Goal: Contribute content: Contribute content

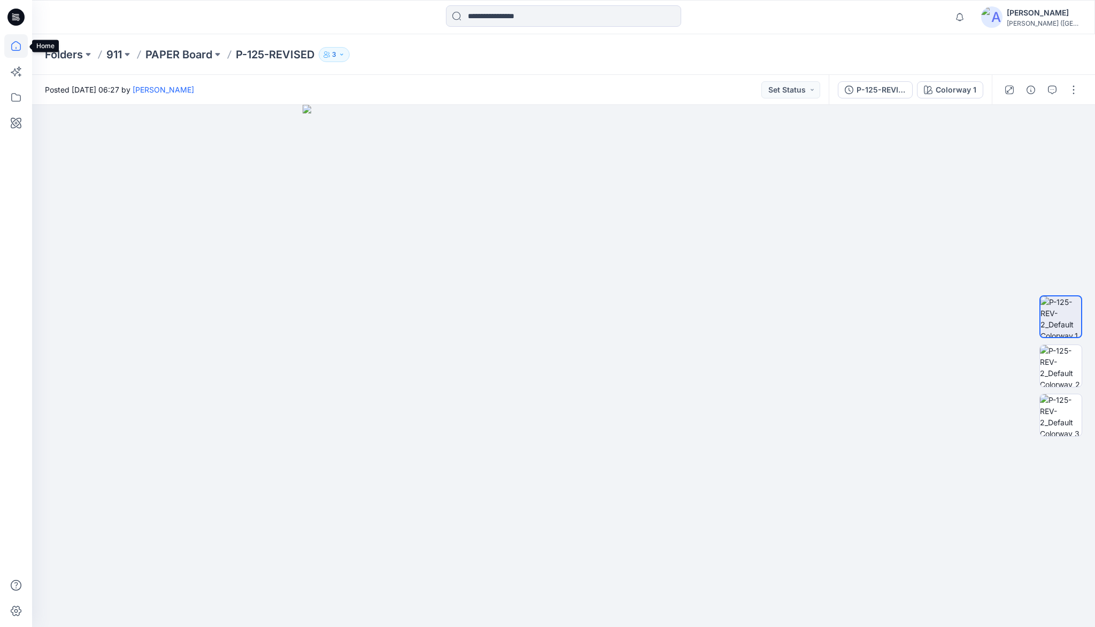
click at [15, 46] on icon at bounding box center [16, 46] width 24 height 24
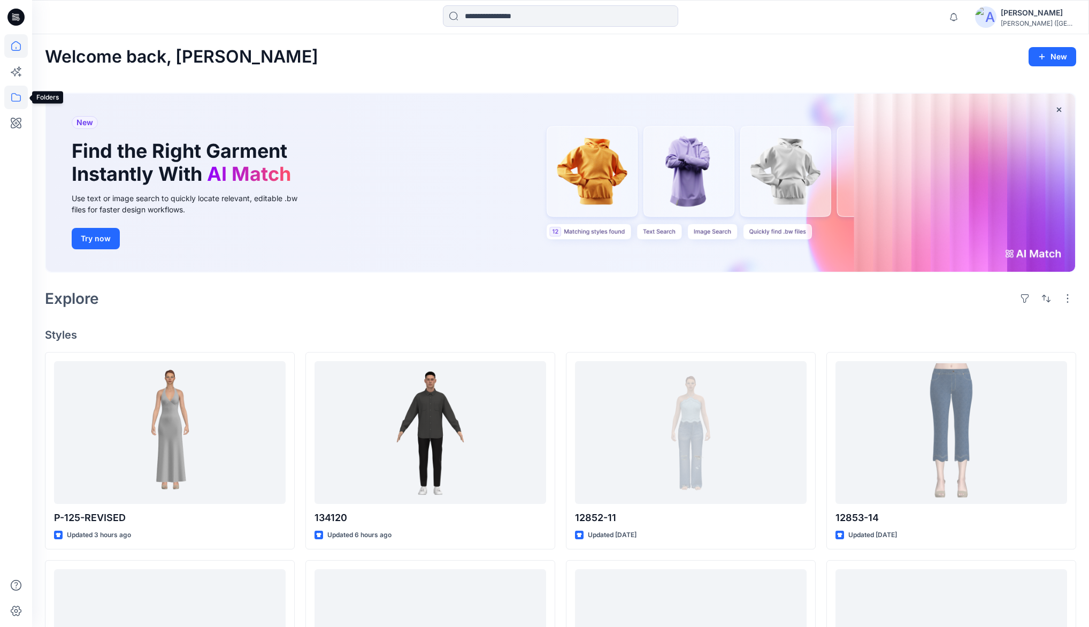
click at [13, 97] on icon at bounding box center [16, 98] width 24 height 24
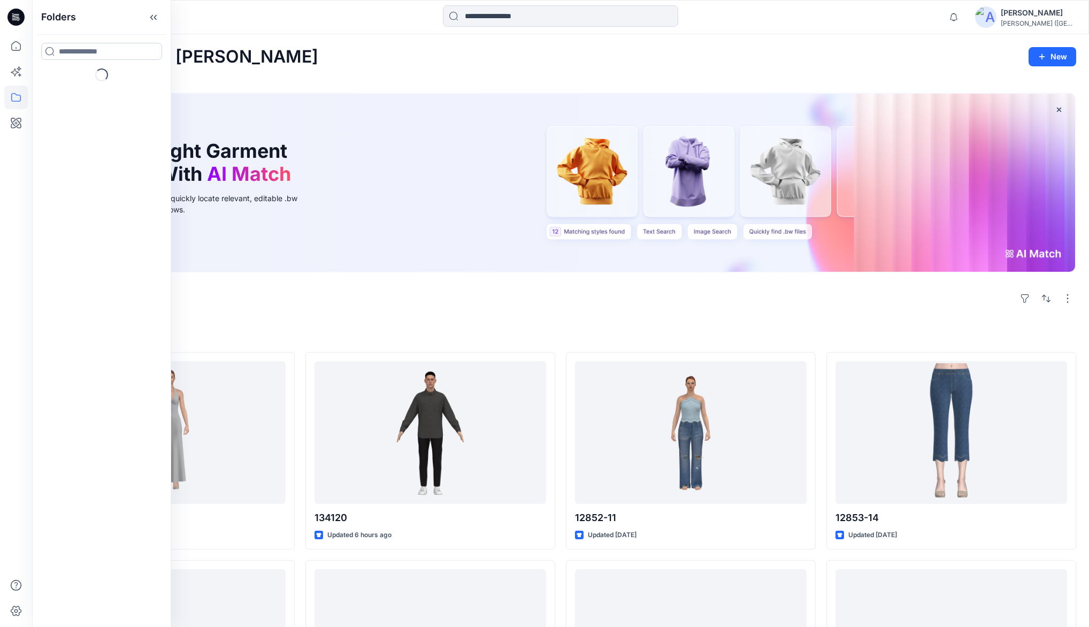
click at [89, 51] on input at bounding box center [101, 51] width 121 height 17
type input "***"
drag, startPoint x: 70, startPoint y: 112, endPoint x: 80, endPoint y: 107, distance: 11.7
click at [70, 112] on p "Folders" at bounding box center [69, 113] width 22 height 11
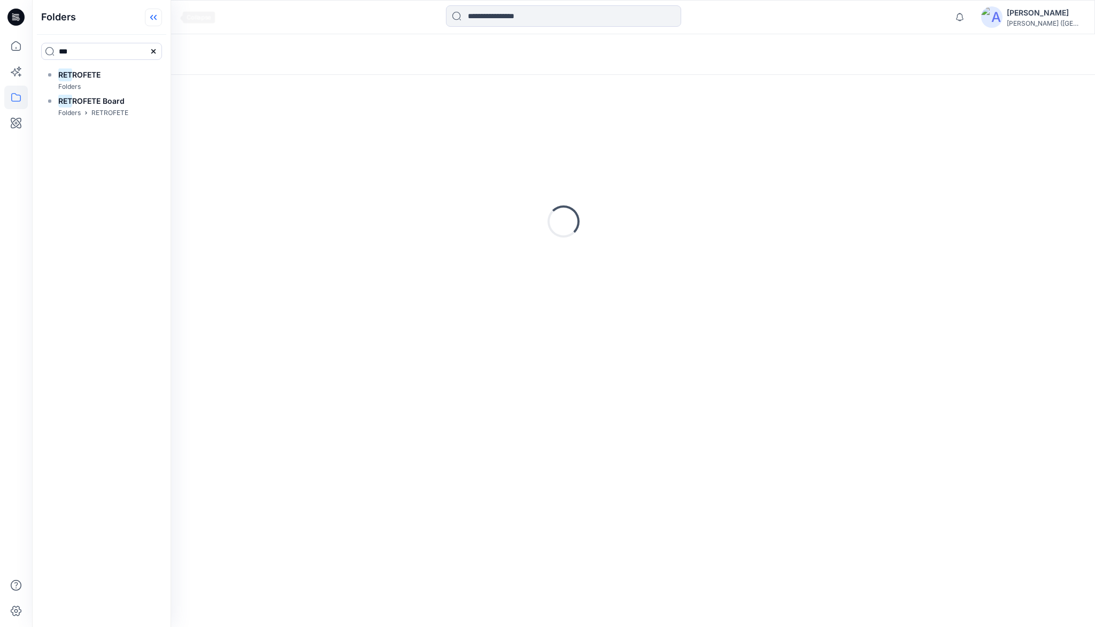
click at [162, 16] on icon at bounding box center [153, 18] width 17 height 18
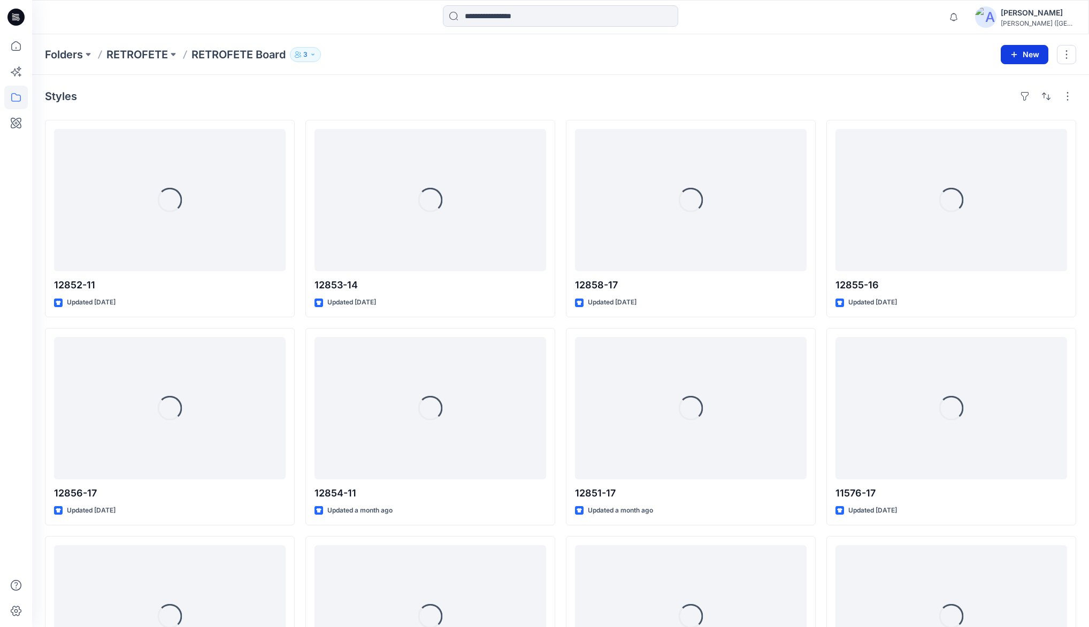
drag, startPoint x: 1021, startPoint y: 54, endPoint x: 1018, endPoint y: 66, distance: 12.5
click at [1021, 56] on button "New" at bounding box center [1025, 54] width 48 height 19
click at [997, 85] on p "New Style" at bounding box center [991, 80] width 36 height 13
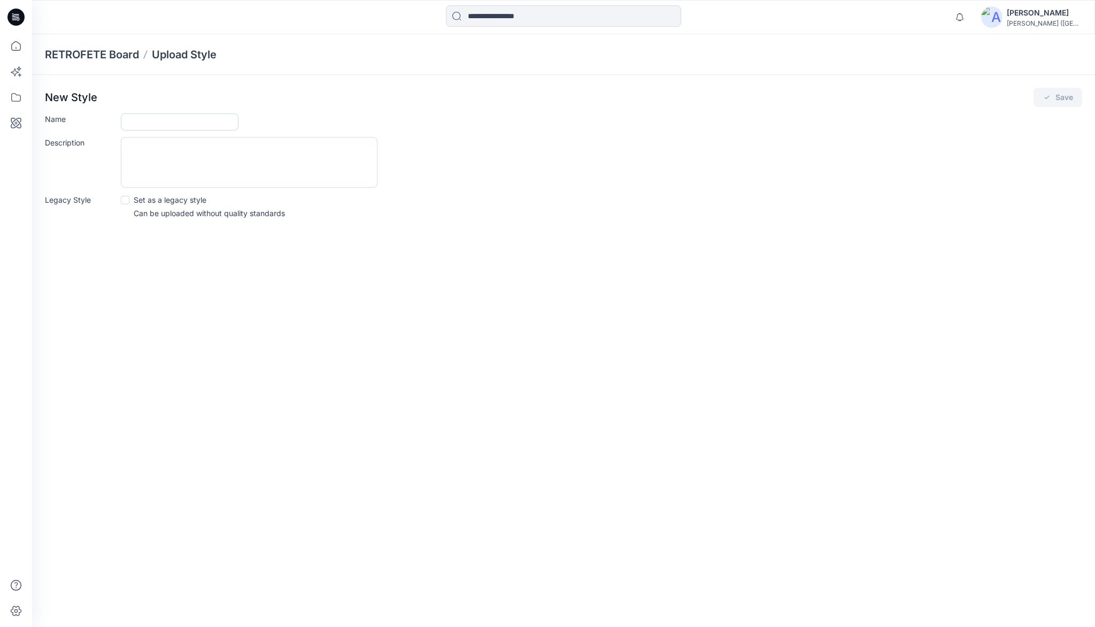
click at [160, 121] on input "Name" at bounding box center [180, 121] width 118 height 17
type input "********"
click at [1055, 97] on button "Save" at bounding box center [1058, 97] width 49 height 19
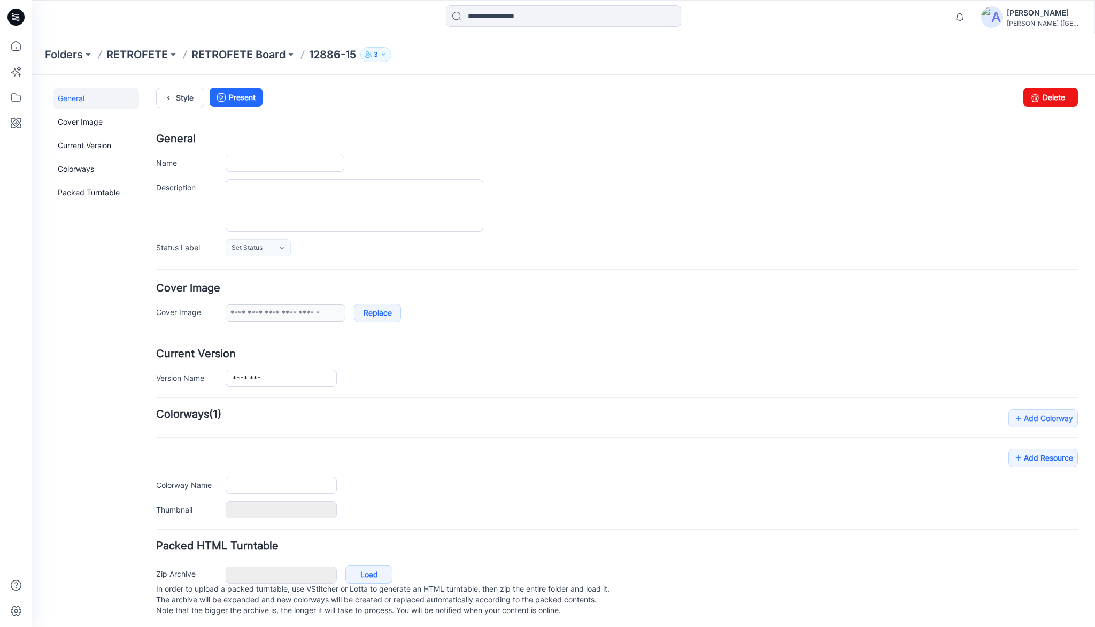
type input "********"
type input "**********"
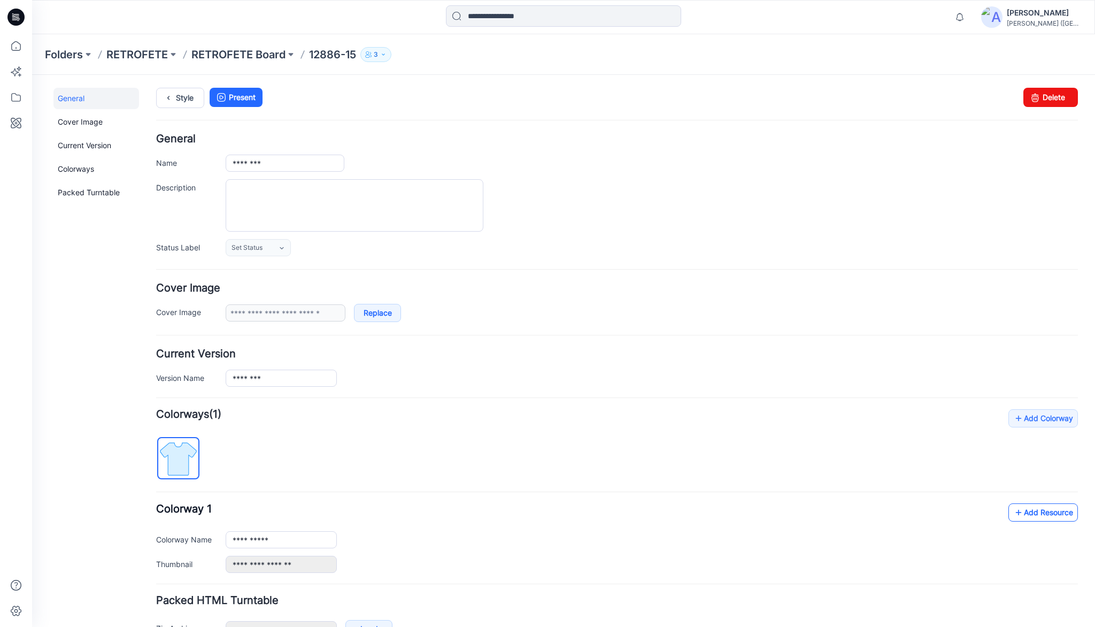
click at [1045, 509] on link "Add Resource" at bounding box center [1044, 512] width 70 height 18
click at [15, 48] on icon at bounding box center [16, 46] width 24 height 24
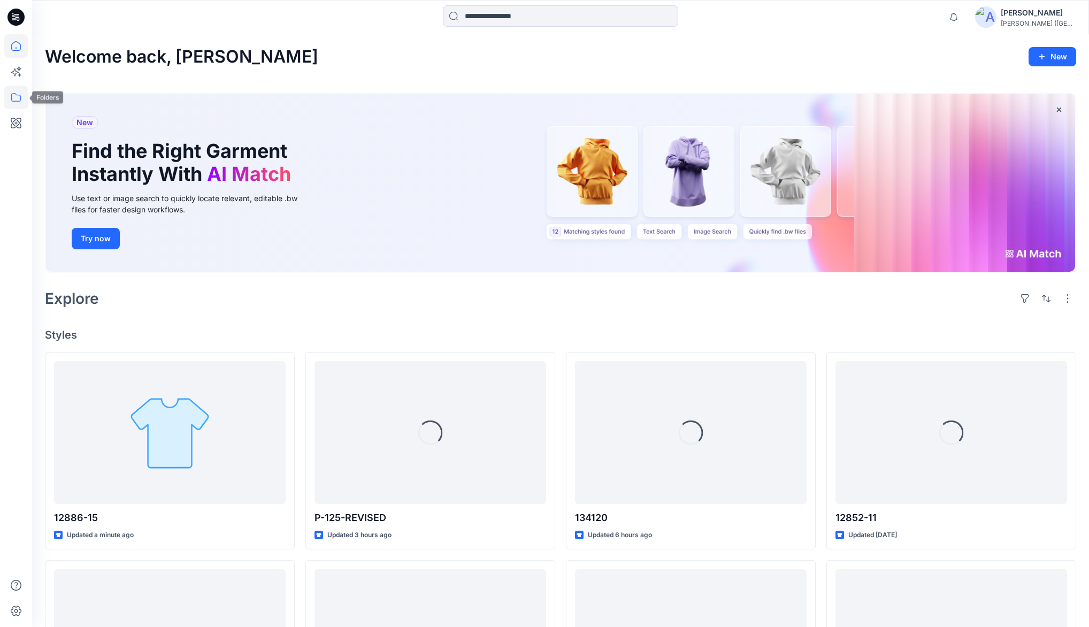
click at [18, 99] on icon at bounding box center [16, 98] width 24 height 24
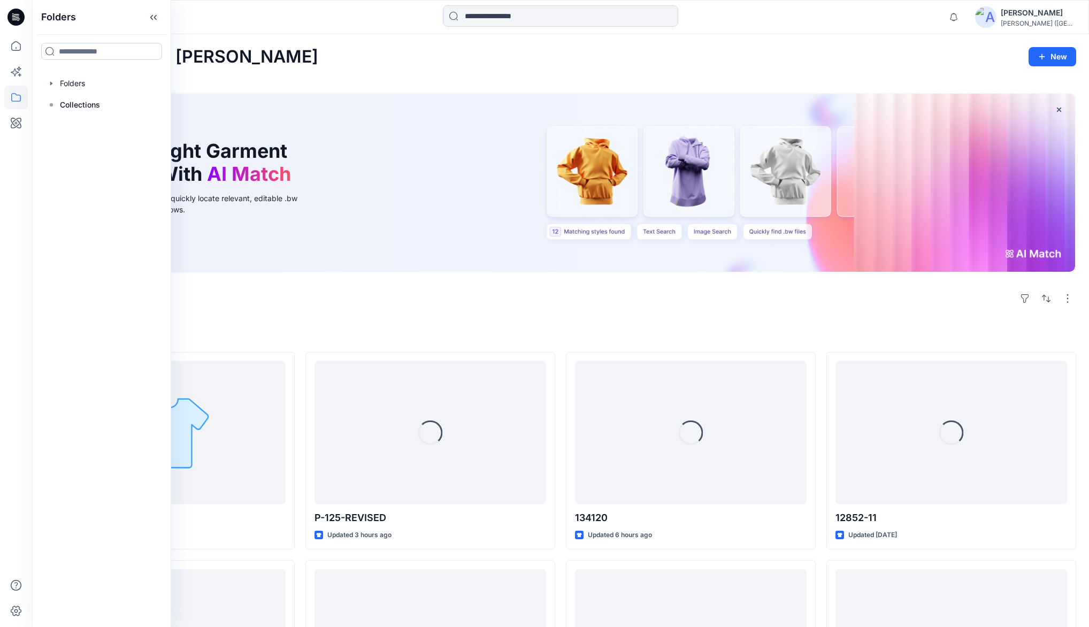
click at [84, 53] on input at bounding box center [101, 51] width 121 height 17
type input "***"
click at [157, 17] on icon at bounding box center [155, 17] width 3 height 5
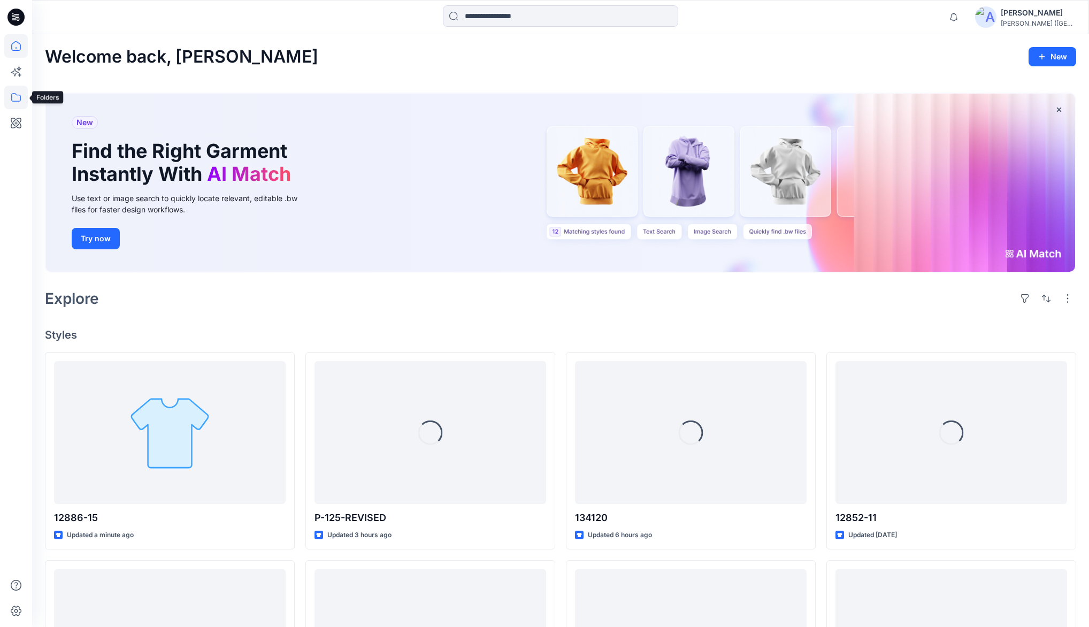
click at [20, 96] on icon at bounding box center [16, 97] width 10 height 9
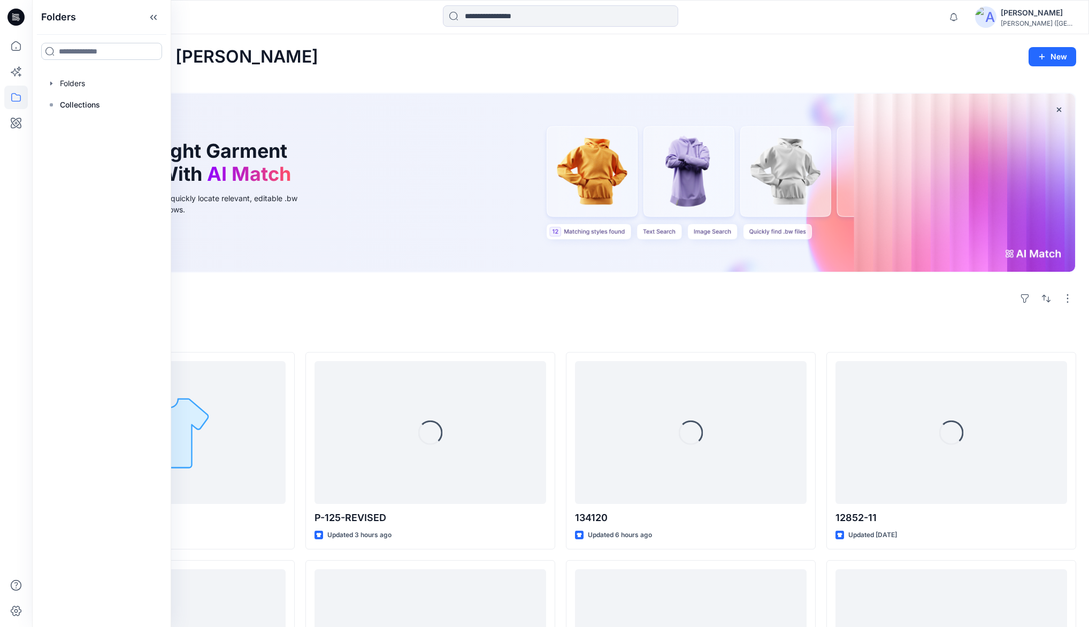
click at [83, 49] on input at bounding box center [101, 51] width 121 height 17
type input "***"
drag, startPoint x: 67, startPoint y: 108, endPoint x: 118, endPoint y: 59, distance: 70.7
click at [67, 108] on p "Folders" at bounding box center [69, 113] width 22 height 11
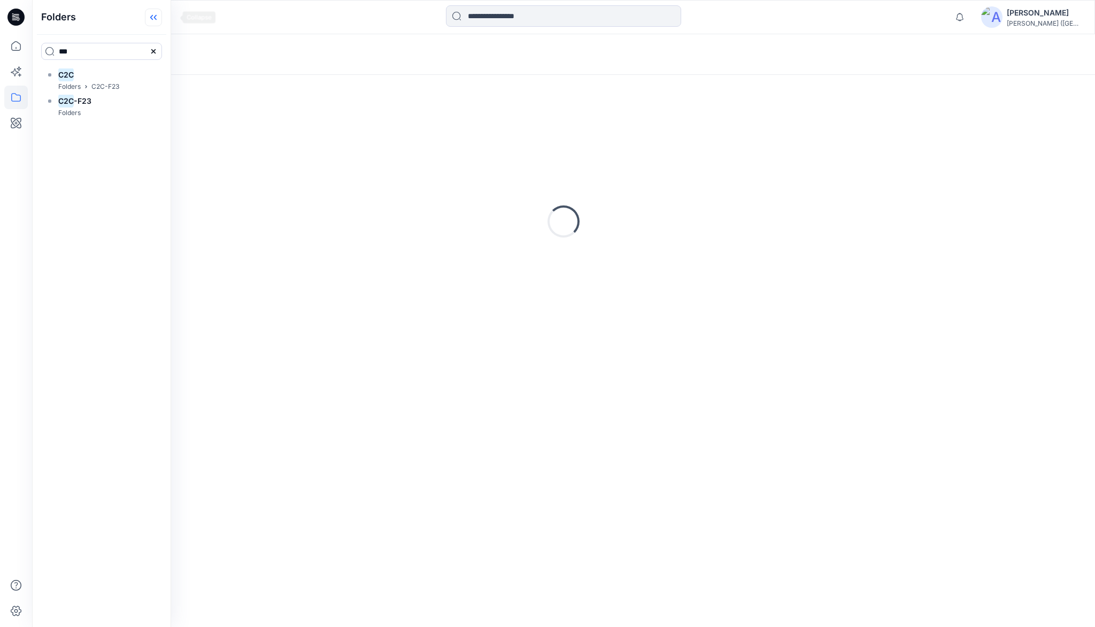
click at [153, 18] on icon at bounding box center [151, 17] width 3 height 5
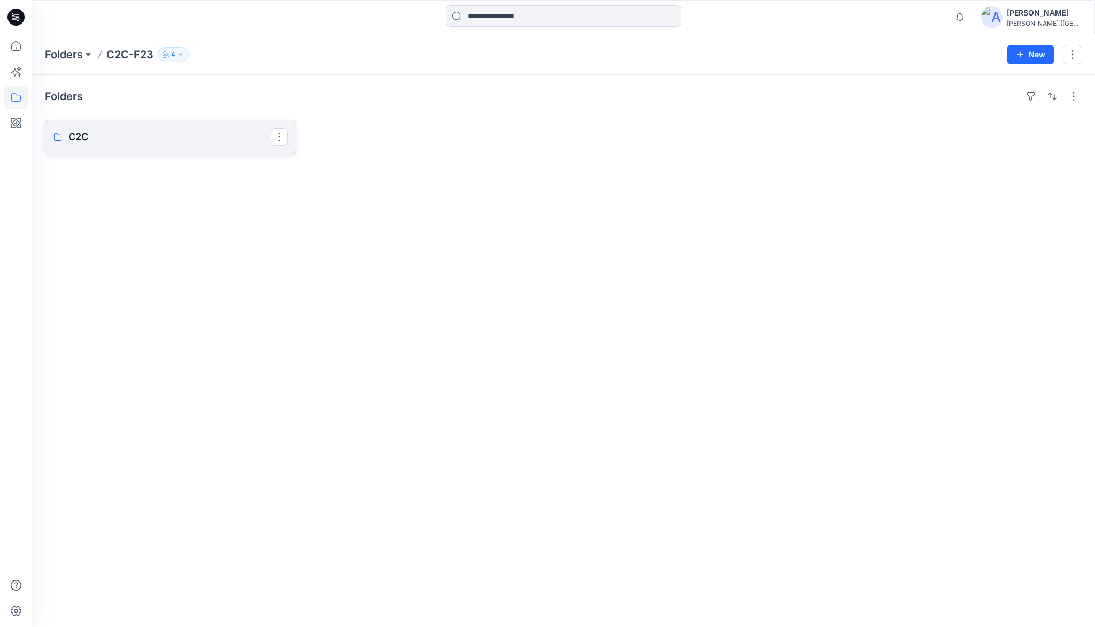
click at [116, 139] on p "C2C" at bounding box center [169, 136] width 202 height 15
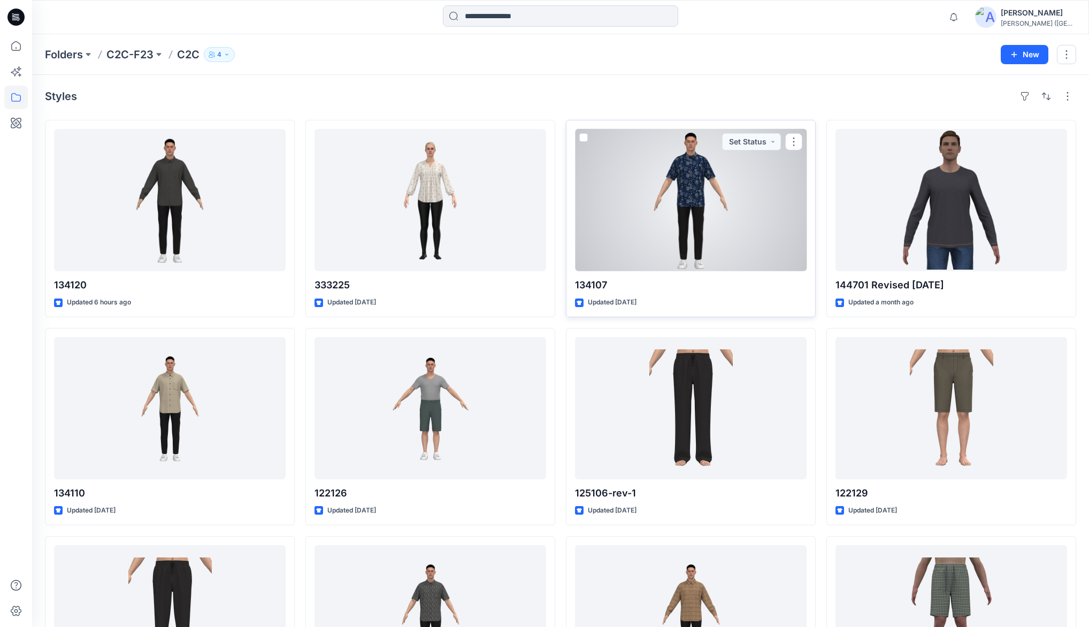
click at [655, 204] on div at bounding box center [691, 200] width 232 height 142
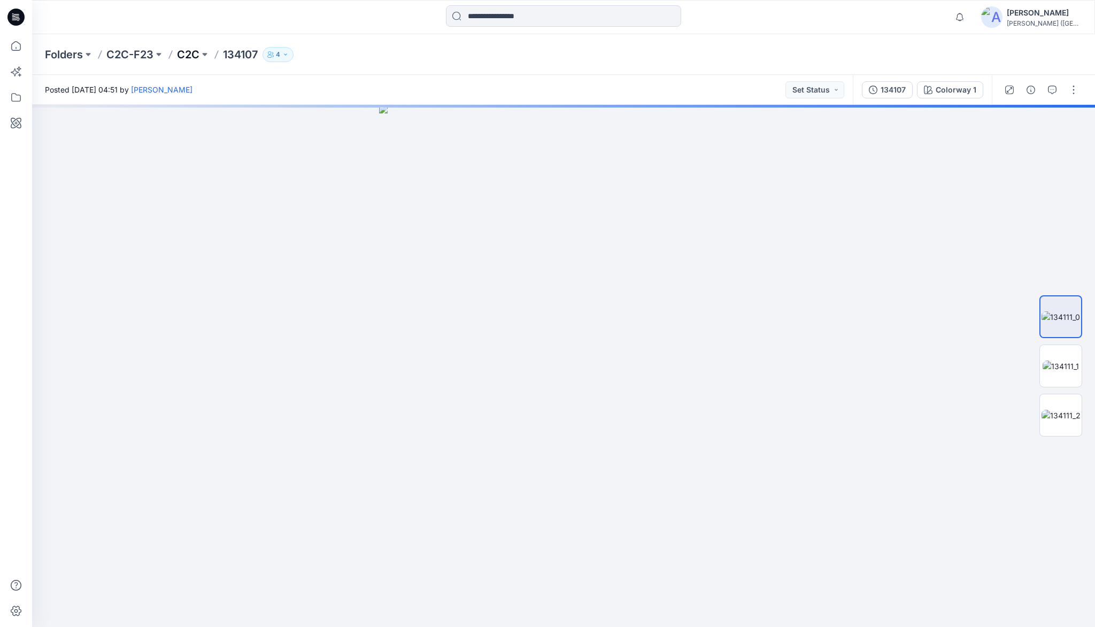
click at [190, 58] on p "C2C" at bounding box center [188, 54] width 22 height 15
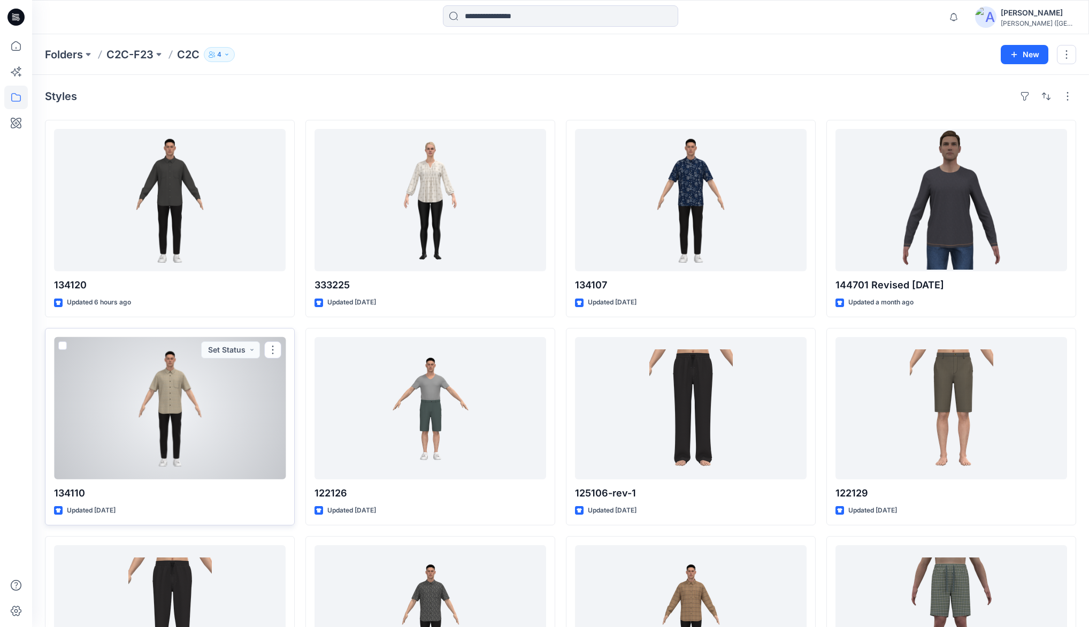
click at [208, 394] on div at bounding box center [170, 408] width 232 height 142
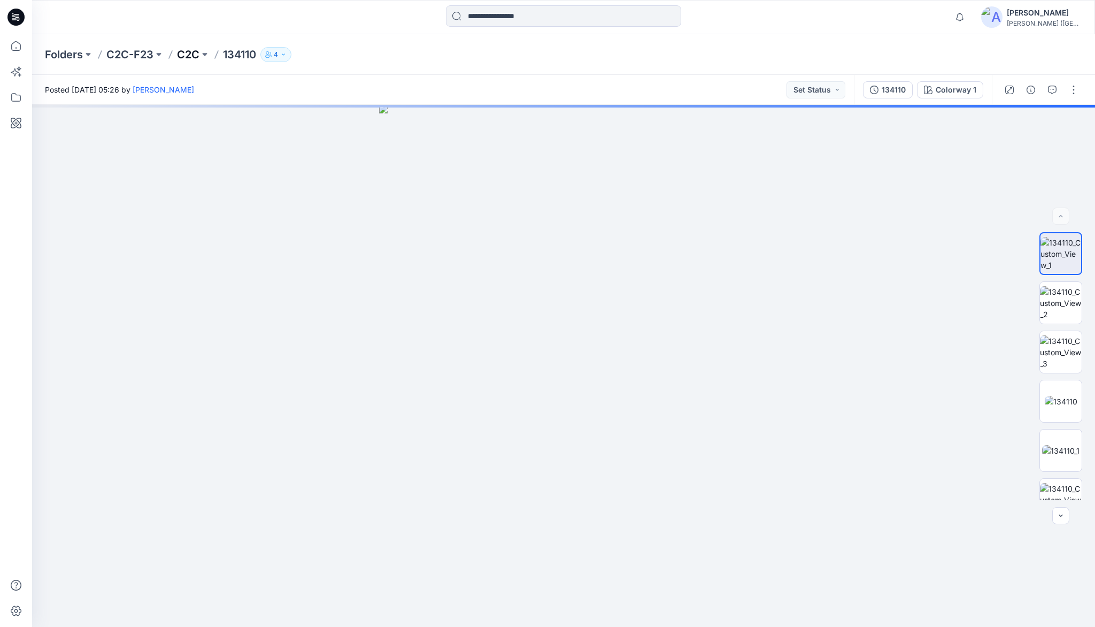
click at [185, 56] on p "C2C" at bounding box center [188, 54] width 22 height 15
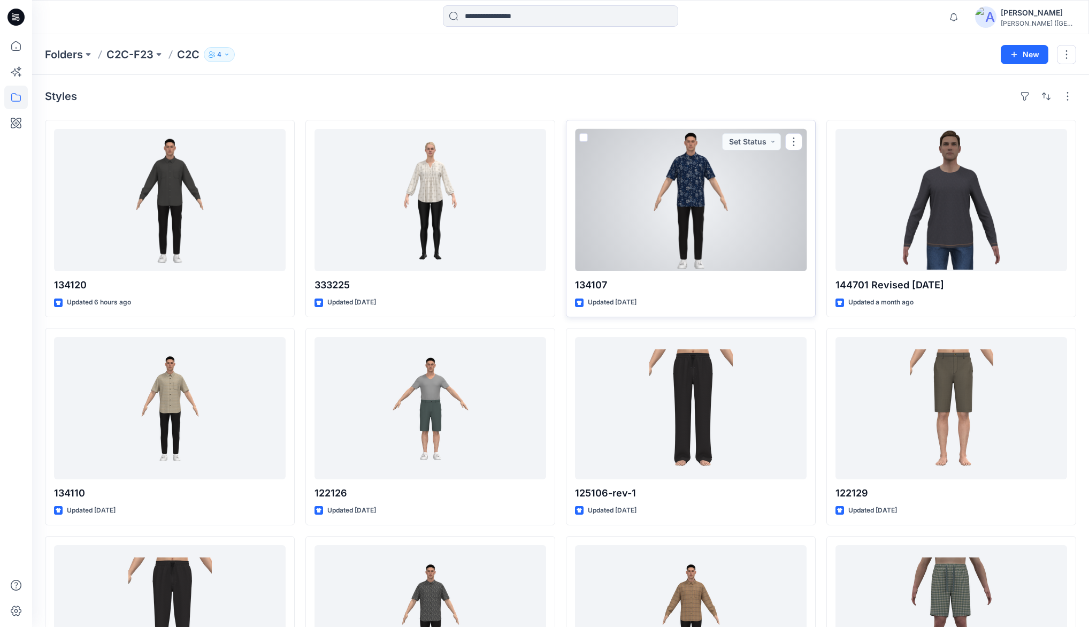
click at [688, 213] on div at bounding box center [691, 200] width 232 height 142
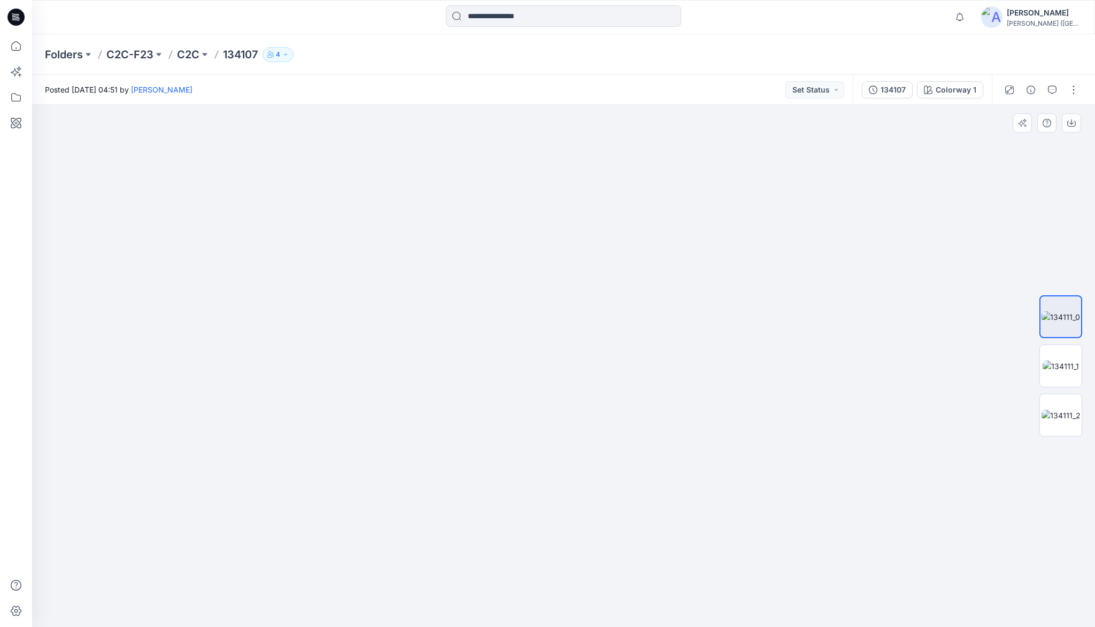
drag, startPoint x: 645, startPoint y: 248, endPoint x: 626, endPoint y: 363, distance: 116.1
drag, startPoint x: 641, startPoint y: 282, endPoint x: 636, endPoint y: 419, distance: 137.0
drag, startPoint x: 620, startPoint y: 366, endPoint x: 622, endPoint y: 389, distance: 23.0
drag, startPoint x: 606, startPoint y: 387, endPoint x: 606, endPoint y: 408, distance: 21.4
drag, startPoint x: 574, startPoint y: 355, endPoint x: 576, endPoint y: 439, distance: 84.5
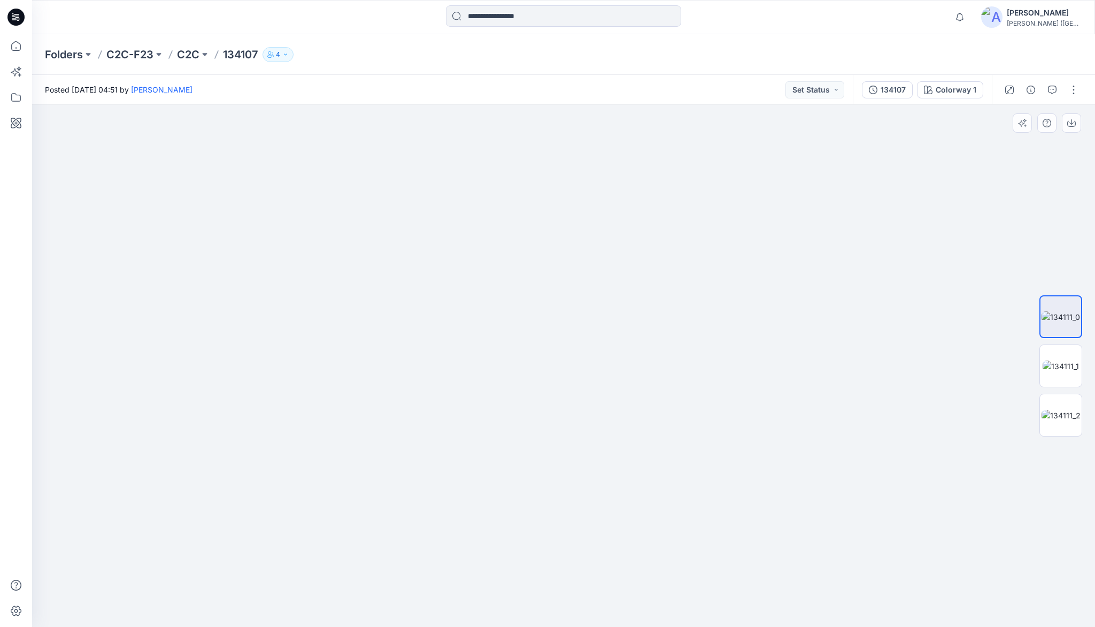
drag, startPoint x: 573, startPoint y: 336, endPoint x: 573, endPoint y: 454, distance: 118.2
drag, startPoint x: 573, startPoint y: 403, endPoint x: 573, endPoint y: 415, distance: 12.3
click at [191, 57] on p "C2C" at bounding box center [188, 54] width 22 height 15
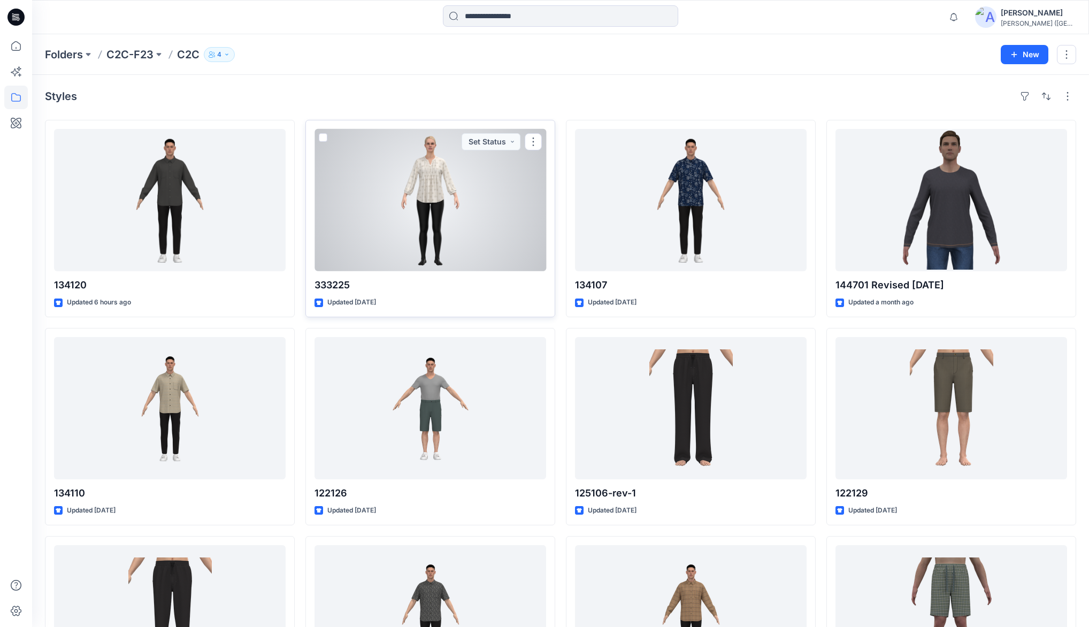
click at [407, 180] on div at bounding box center [431, 200] width 232 height 142
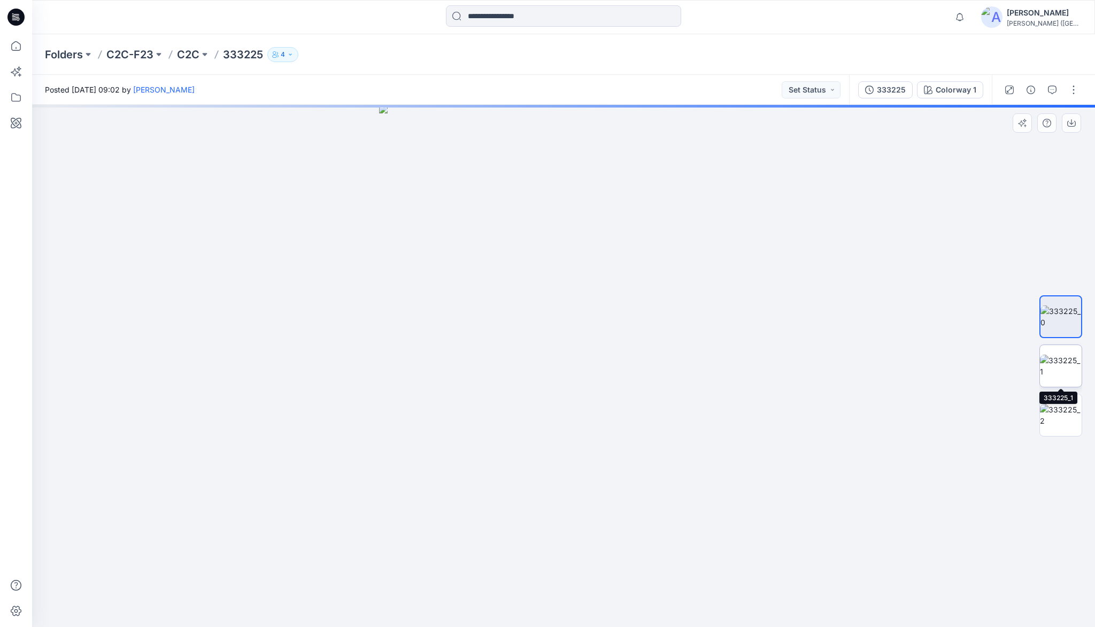
click at [1066, 367] on img at bounding box center [1061, 366] width 42 height 22
click at [1061, 411] on img at bounding box center [1061, 415] width 42 height 22
click at [185, 53] on p "C2C" at bounding box center [188, 54] width 22 height 15
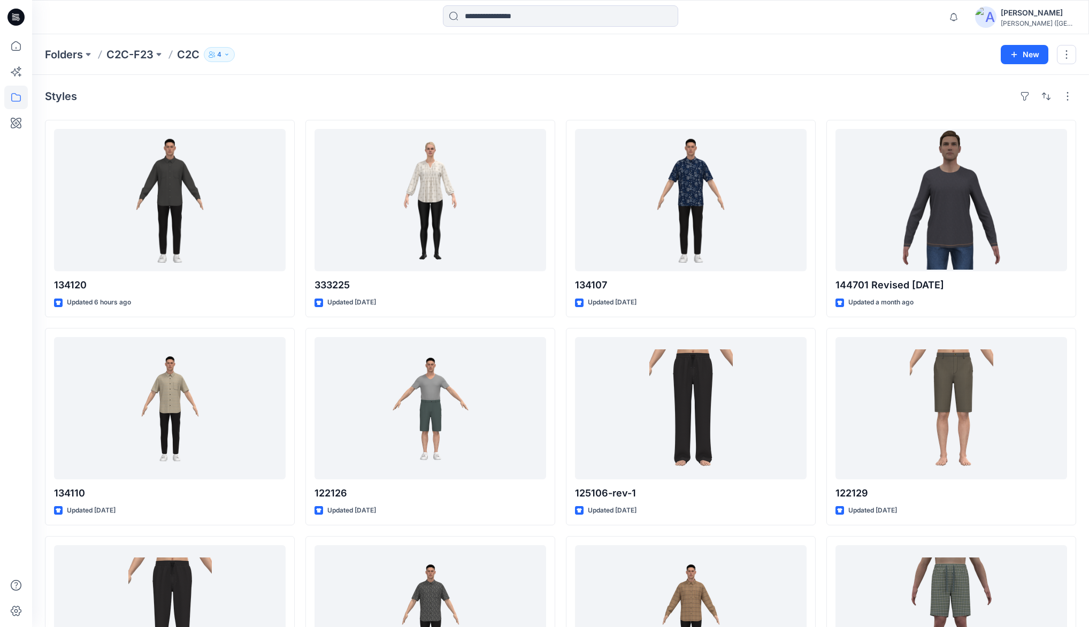
click at [687, 56] on div "Folders C2C-F23 C2C 4" at bounding box center [519, 54] width 948 height 15
click at [550, 56] on div "Folders C2C-F23 C2C 4" at bounding box center [519, 54] width 948 height 15
click at [20, 96] on icon at bounding box center [16, 97] width 10 height 9
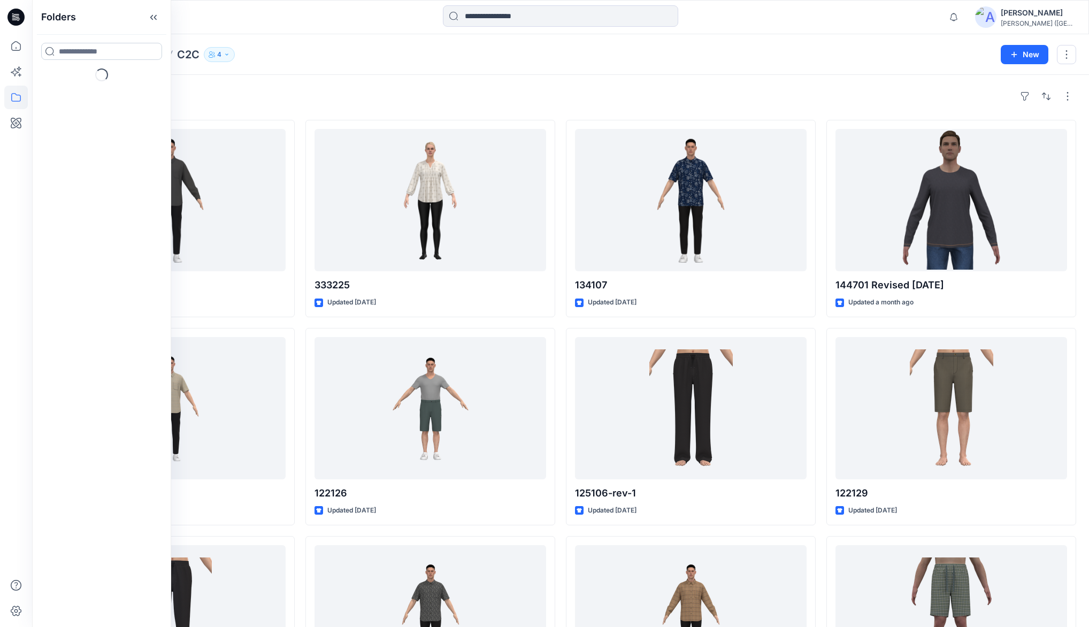
click at [93, 53] on input at bounding box center [101, 51] width 121 height 17
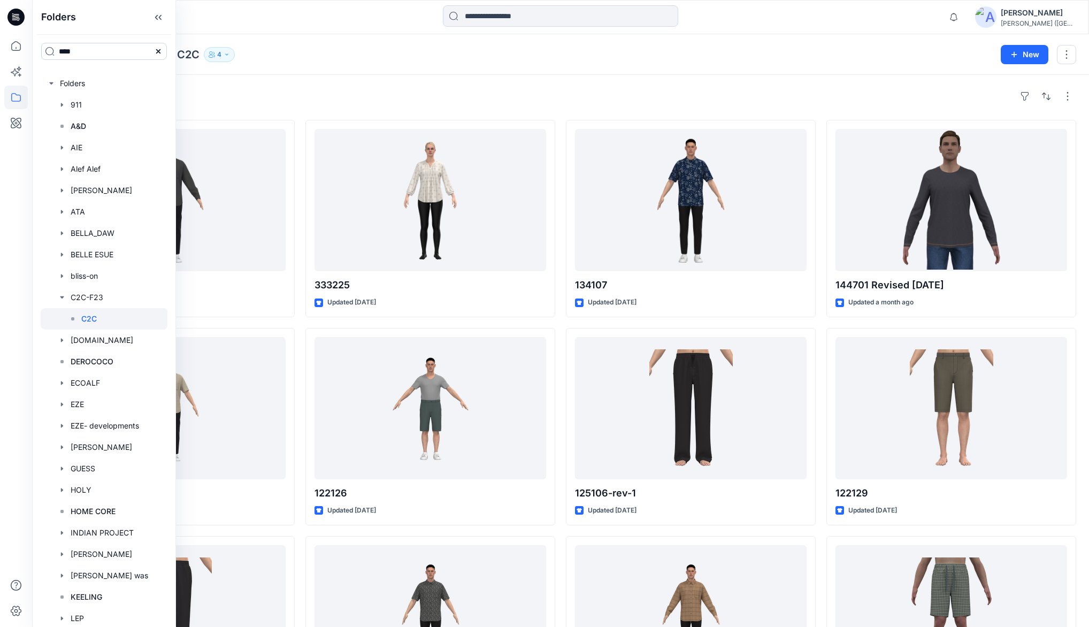
type input "****"
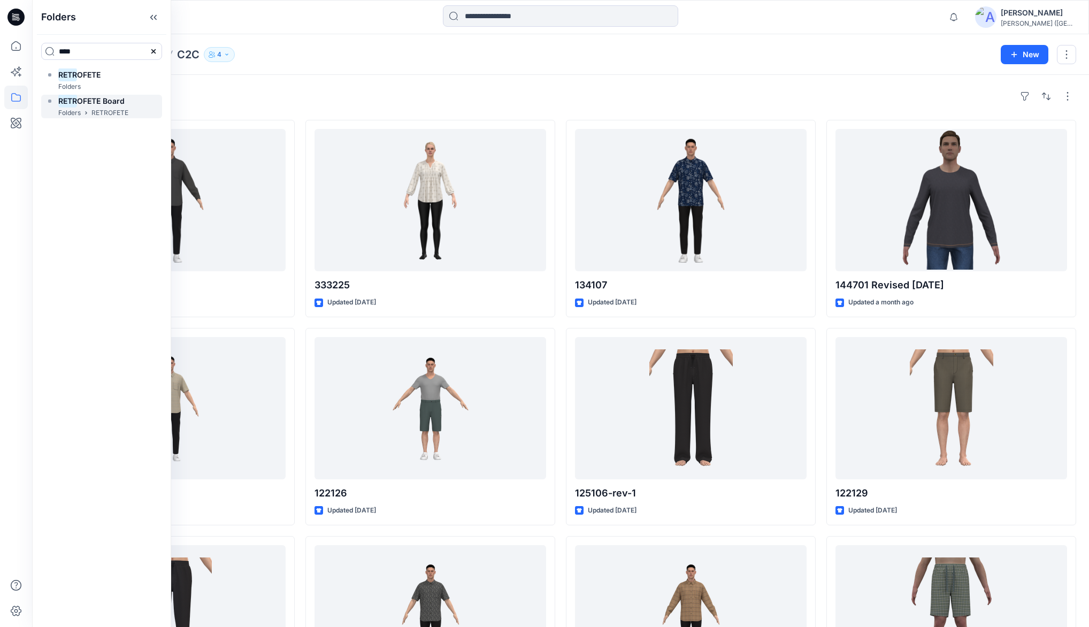
click at [71, 106] on mark "RETR" at bounding box center [67, 101] width 19 height 14
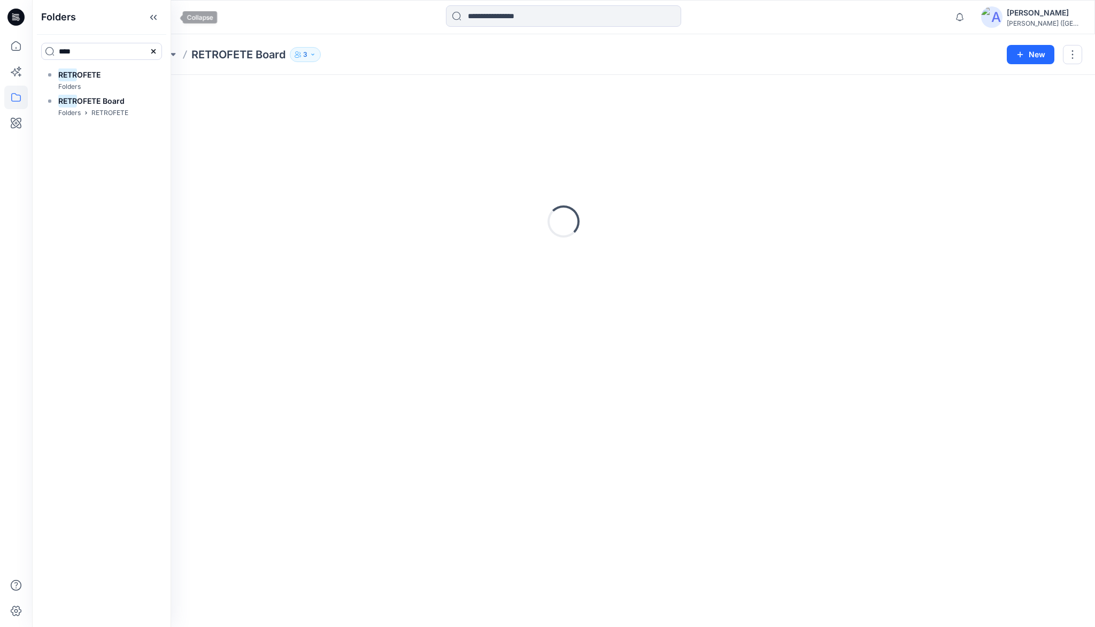
click at [162, 15] on icon at bounding box center [153, 18] width 17 height 18
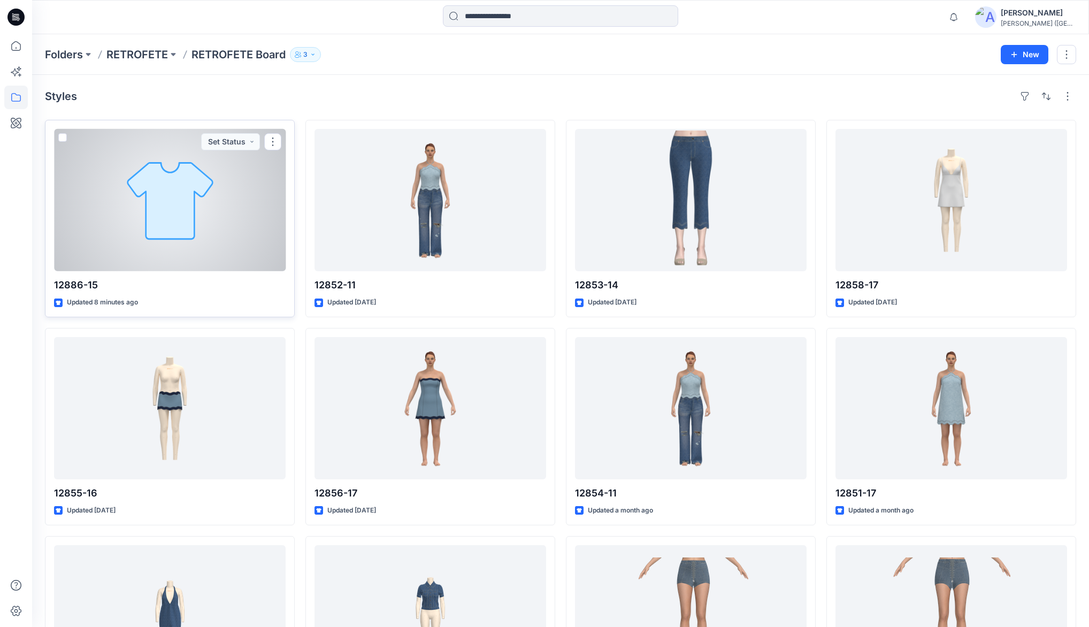
click at [267, 146] on button "button" at bounding box center [272, 141] width 17 height 17
click at [296, 168] on p "Edit" at bounding box center [292, 166] width 13 height 11
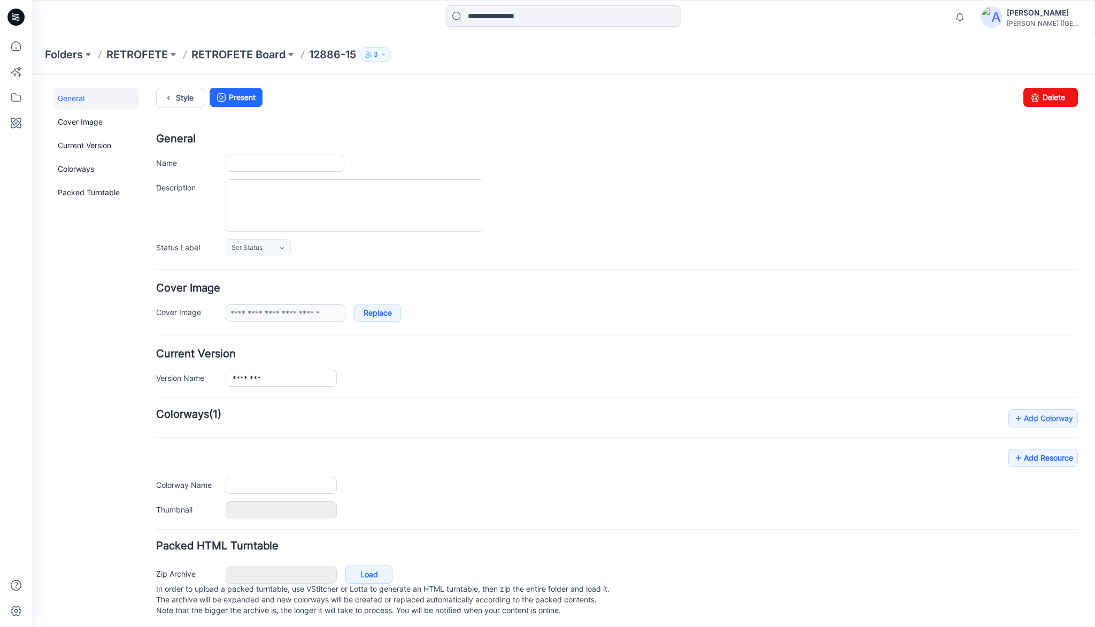
type input "********"
type input "**********"
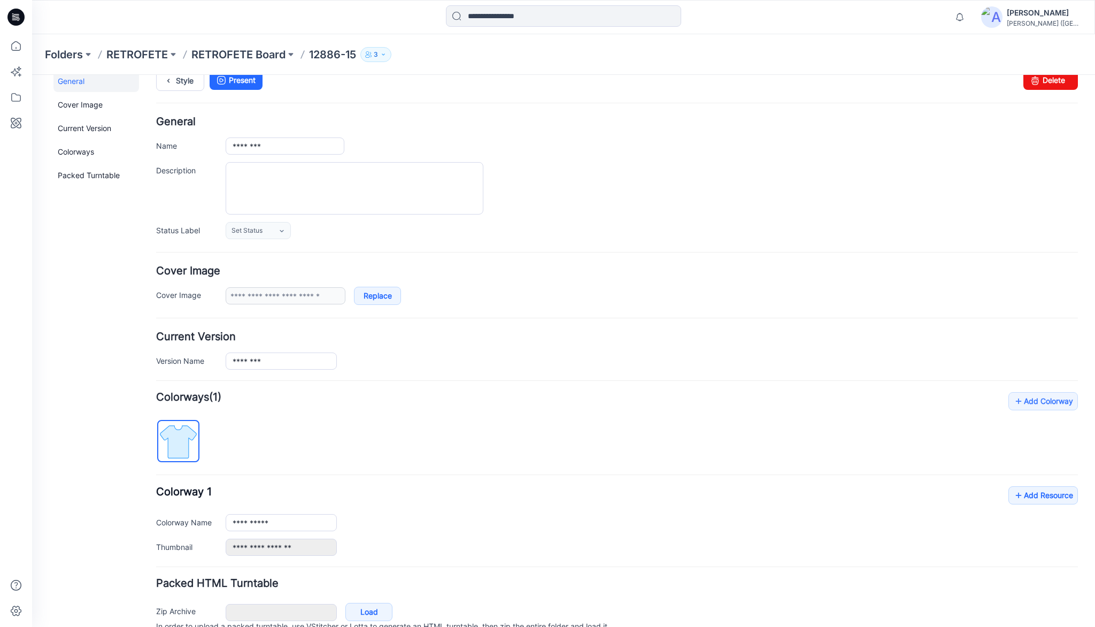
scroll to position [66, 0]
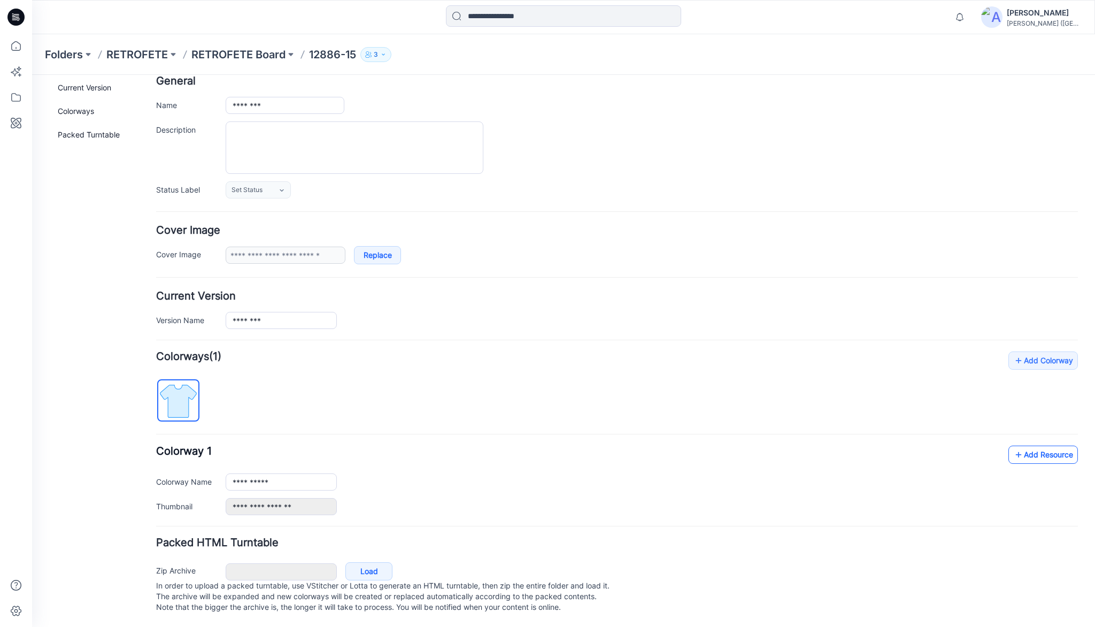
click at [1054, 451] on link "Add Resource" at bounding box center [1044, 455] width 70 height 18
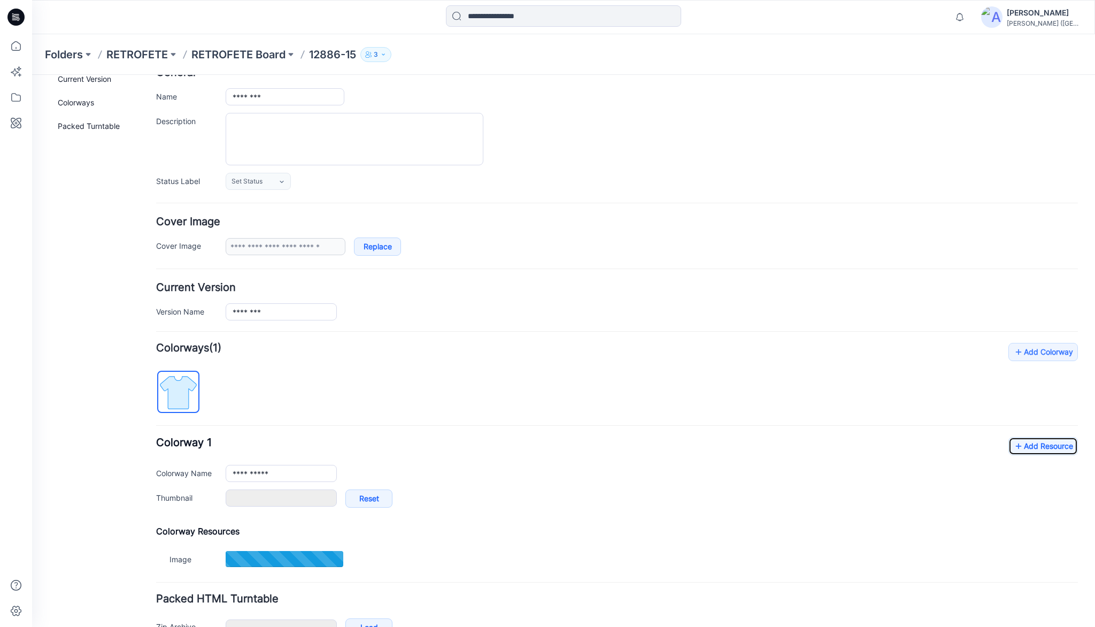
type input "**********"
click at [1048, 443] on link "Add Resource" at bounding box center [1044, 446] width 70 height 18
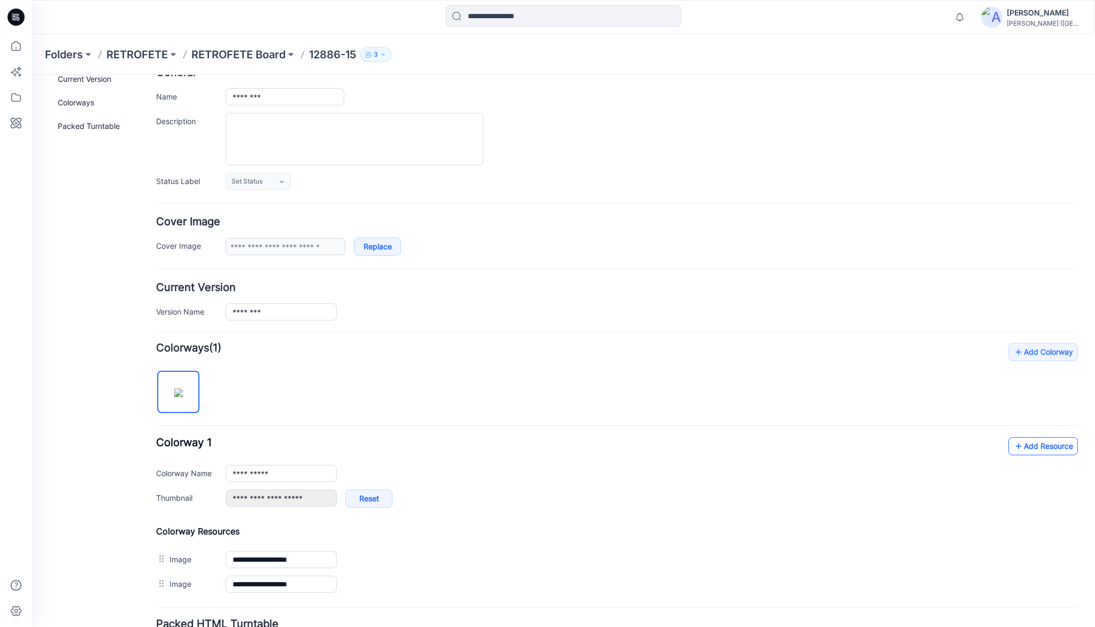
click at [1033, 447] on link "Add Resource" at bounding box center [1044, 446] width 70 height 18
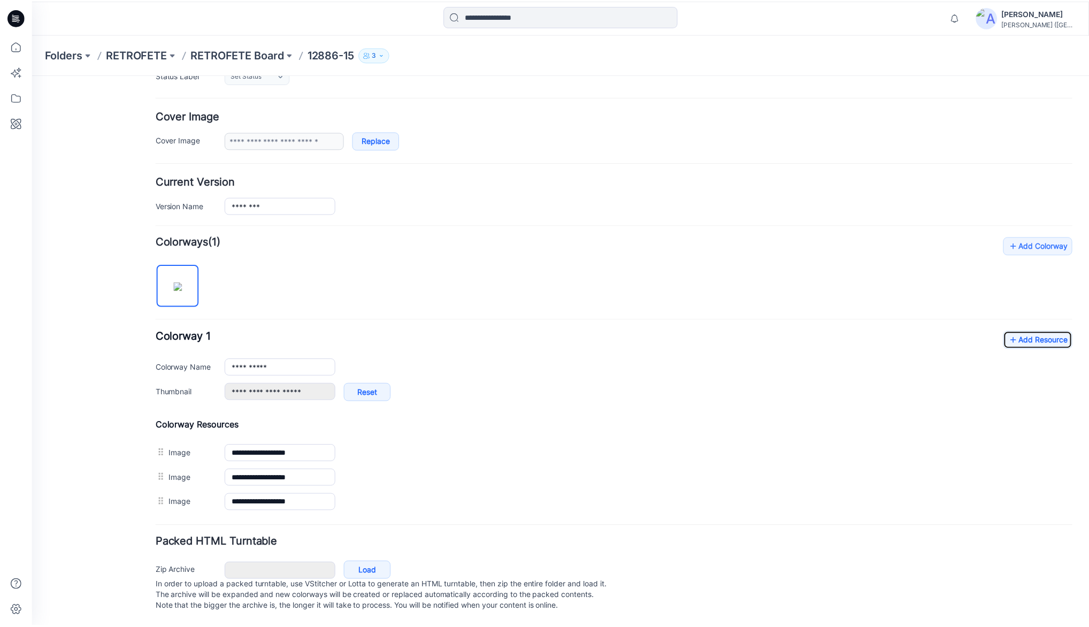
scroll to position [180, 0]
click at [1040, 332] on link "Add Resource" at bounding box center [1044, 340] width 70 height 18
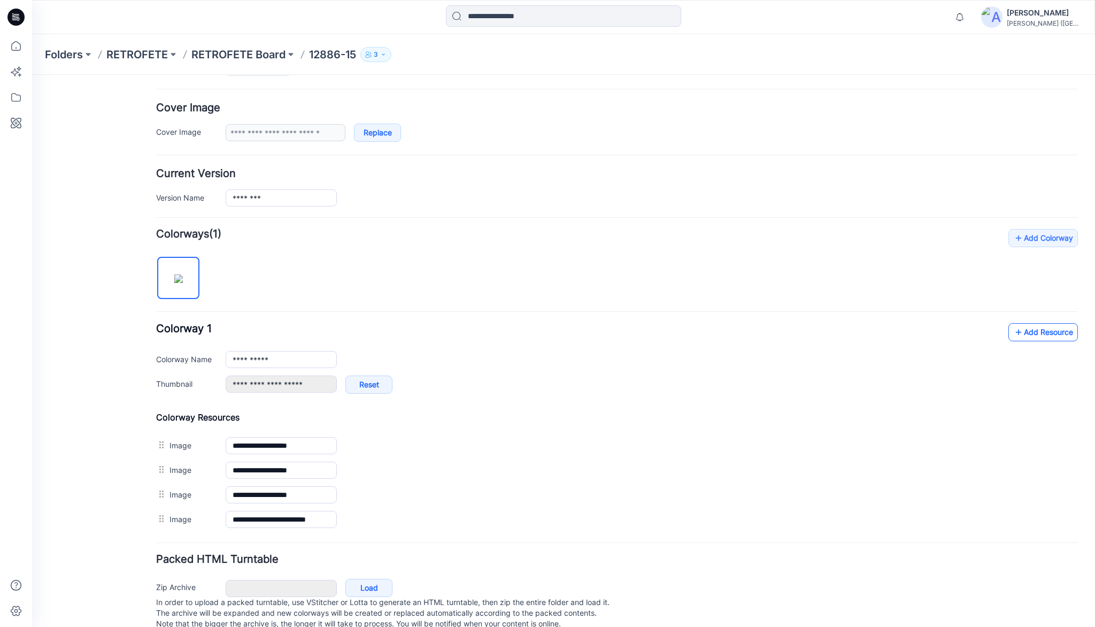
click at [1052, 330] on link "Add Resource" at bounding box center [1044, 332] width 70 height 18
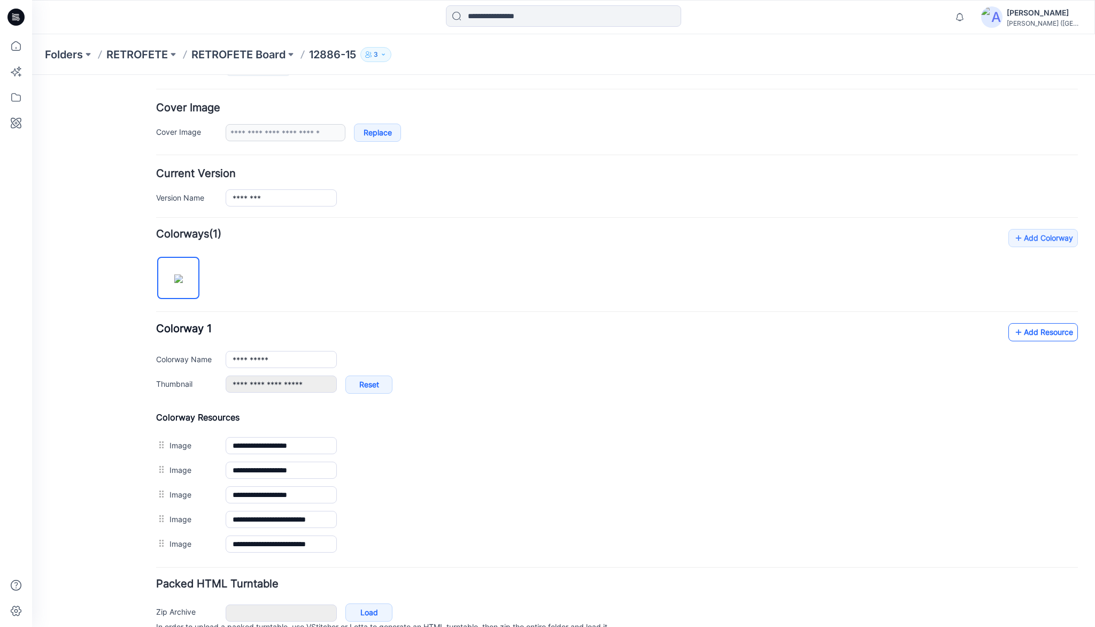
click at [1050, 329] on link "Add Resource" at bounding box center [1044, 332] width 70 height 18
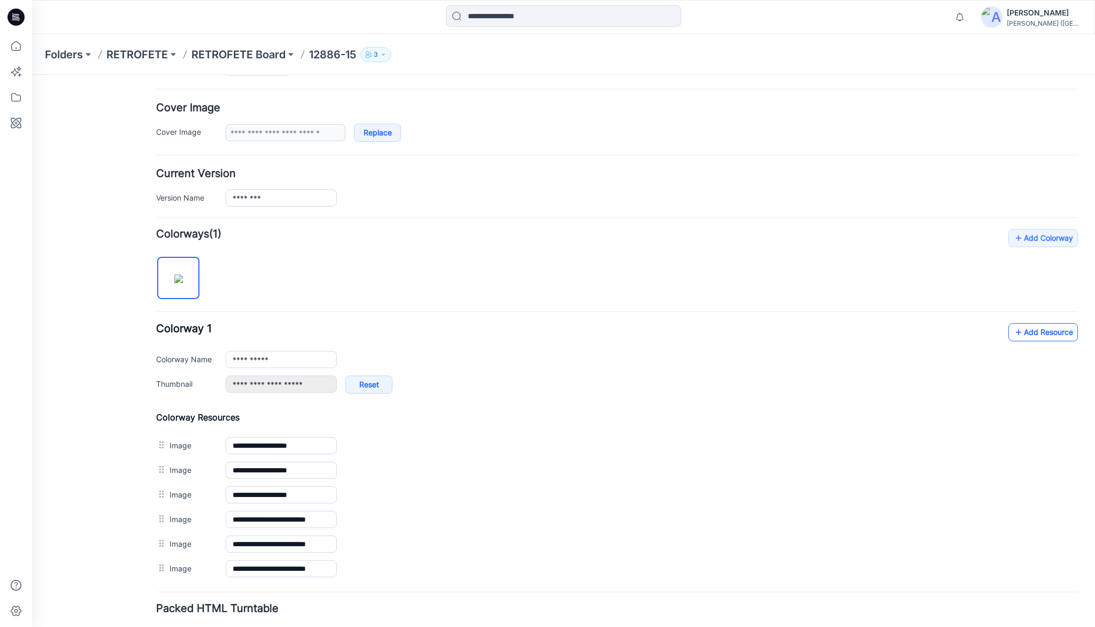
click at [1048, 334] on link "Add Resource" at bounding box center [1044, 332] width 70 height 18
click at [22, 47] on icon at bounding box center [16, 46] width 24 height 24
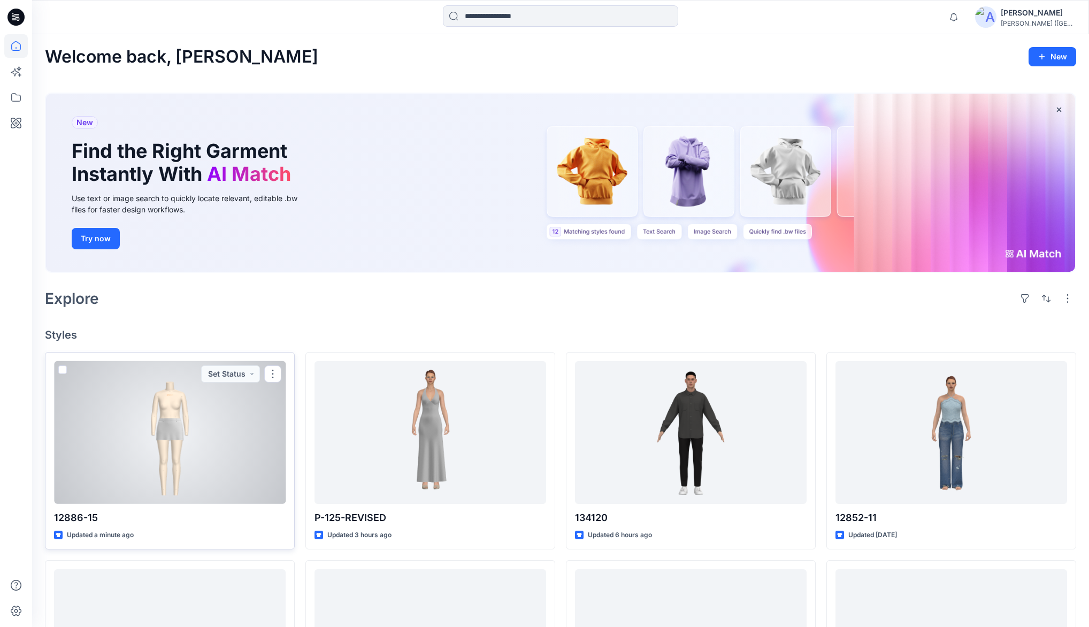
click at [179, 418] on div at bounding box center [170, 432] width 232 height 142
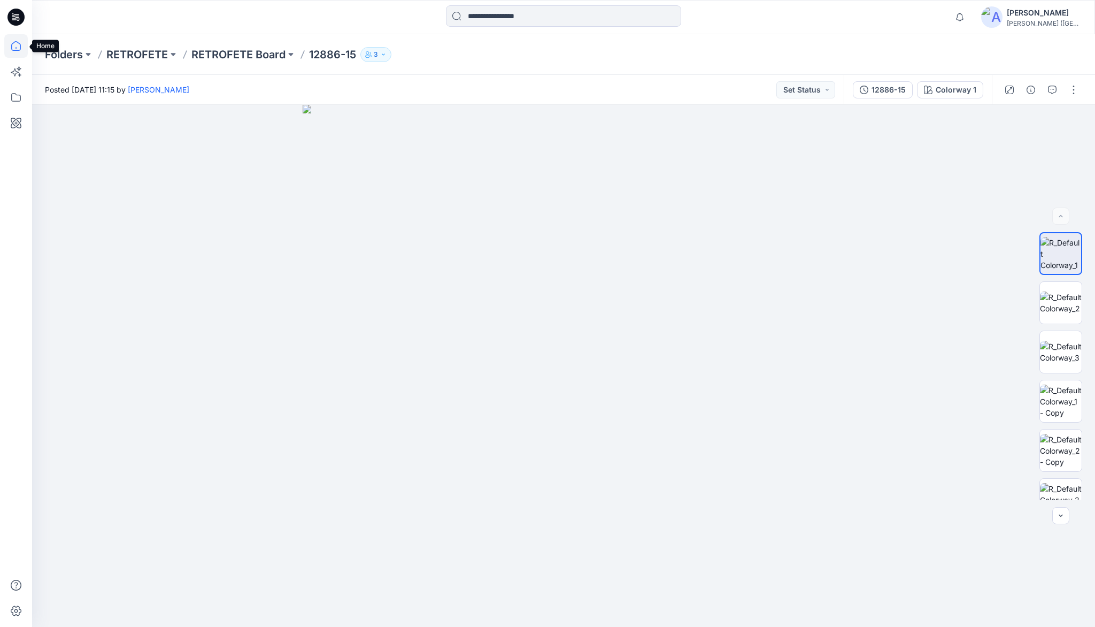
click at [17, 47] on icon at bounding box center [16, 46] width 24 height 24
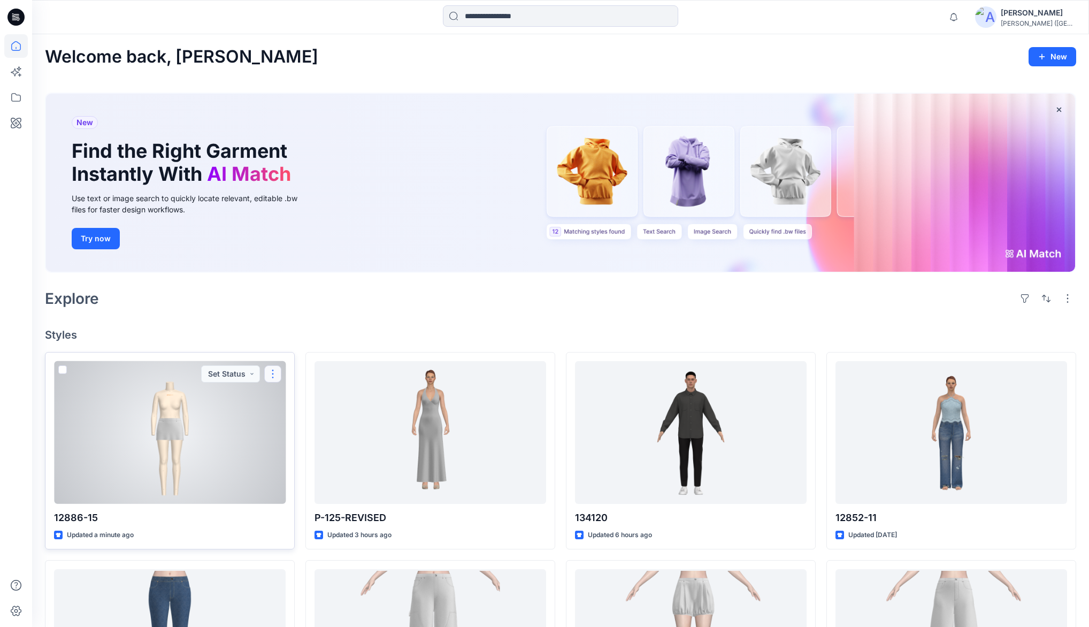
click at [270, 374] on button "button" at bounding box center [272, 373] width 17 height 17
click at [286, 458] on p "Duplicate to..." at bounding box center [310, 457] width 49 height 11
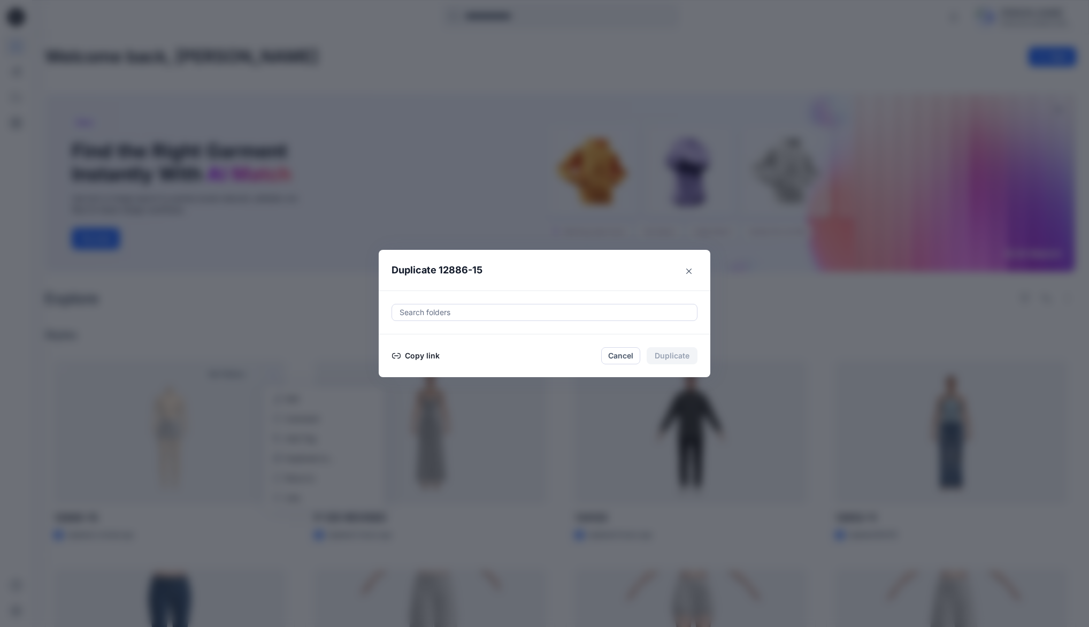
click at [431, 353] on button "Copy link" at bounding box center [416, 355] width 49 height 13
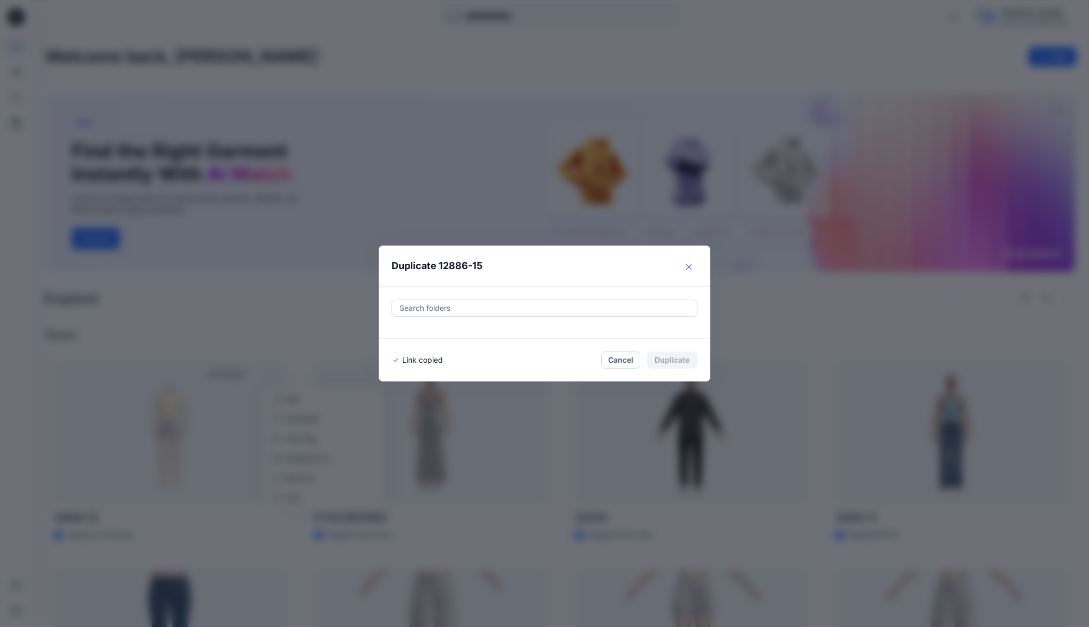
click at [692, 269] on icon "Close" at bounding box center [688, 266] width 5 height 5
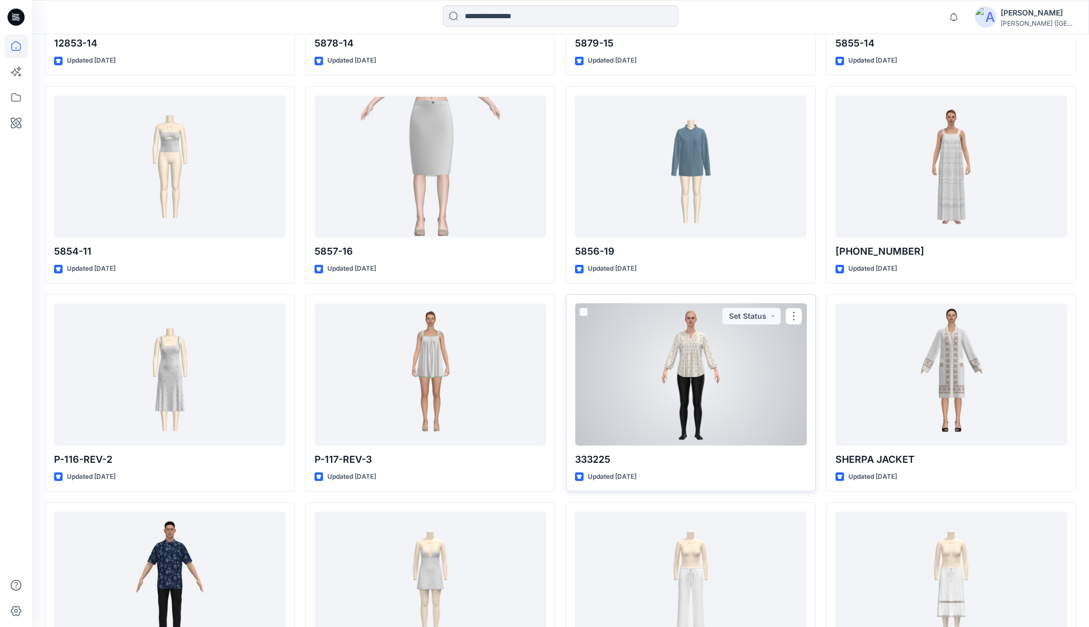
scroll to position [856, 0]
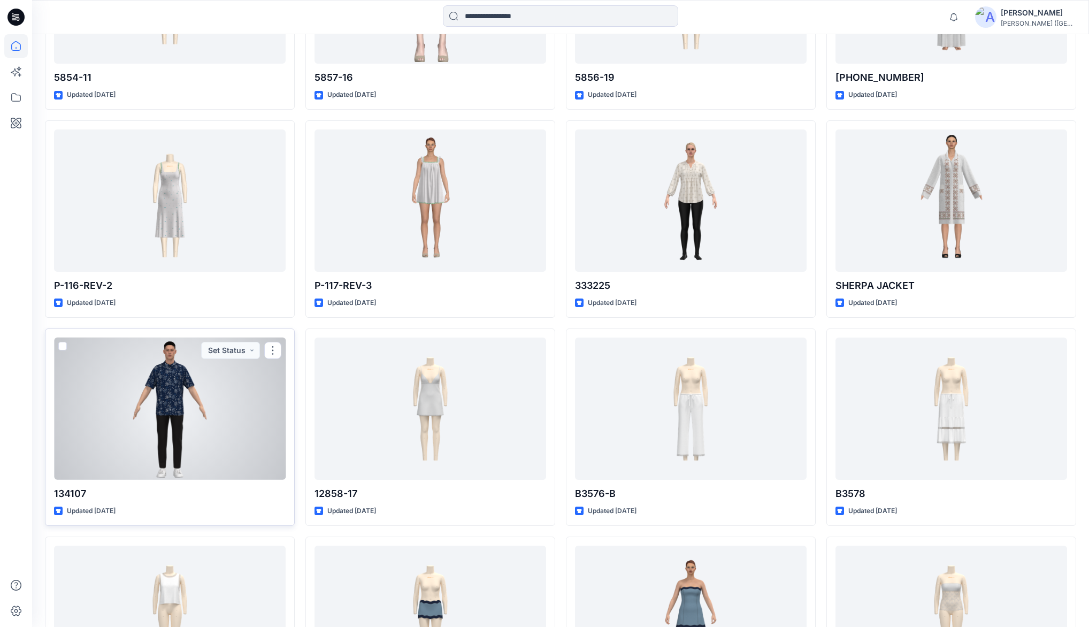
click at [190, 390] on div at bounding box center [170, 409] width 232 height 142
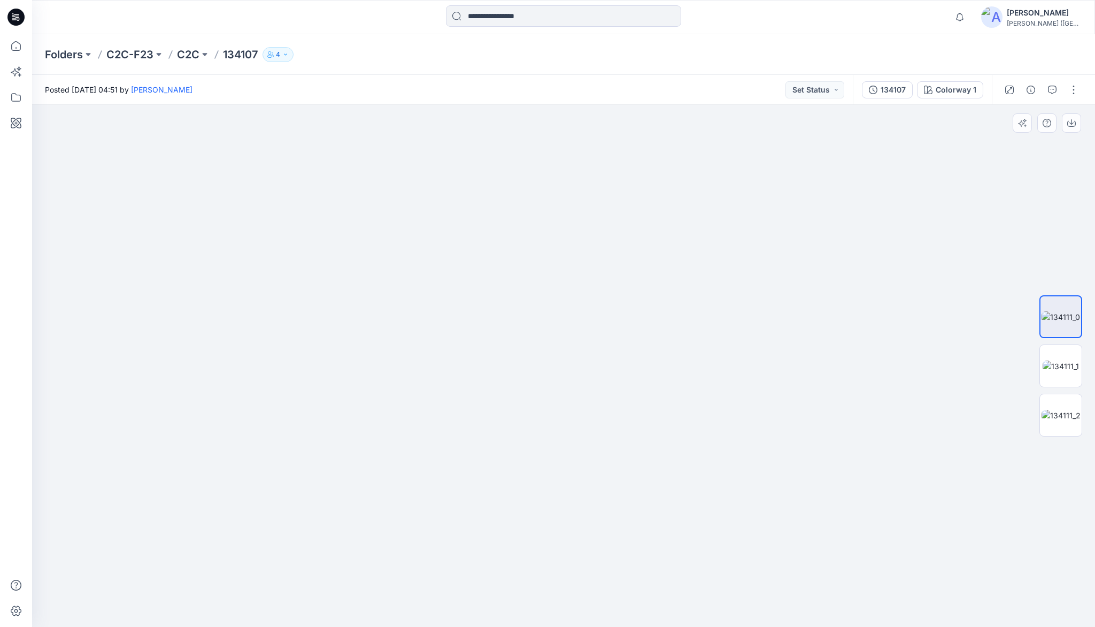
drag, startPoint x: 552, startPoint y: 205, endPoint x: 559, endPoint y: 320, distance: 114.7
click at [559, 320] on img at bounding box center [572, 46] width 1414 height 1162
drag, startPoint x: 550, startPoint y: 240, endPoint x: 549, endPoint y: 308, distance: 67.4
click at [549, 324] on img at bounding box center [567, 84] width 1414 height 1086
drag, startPoint x: 565, startPoint y: 236, endPoint x: 569, endPoint y: 335, distance: 99.6
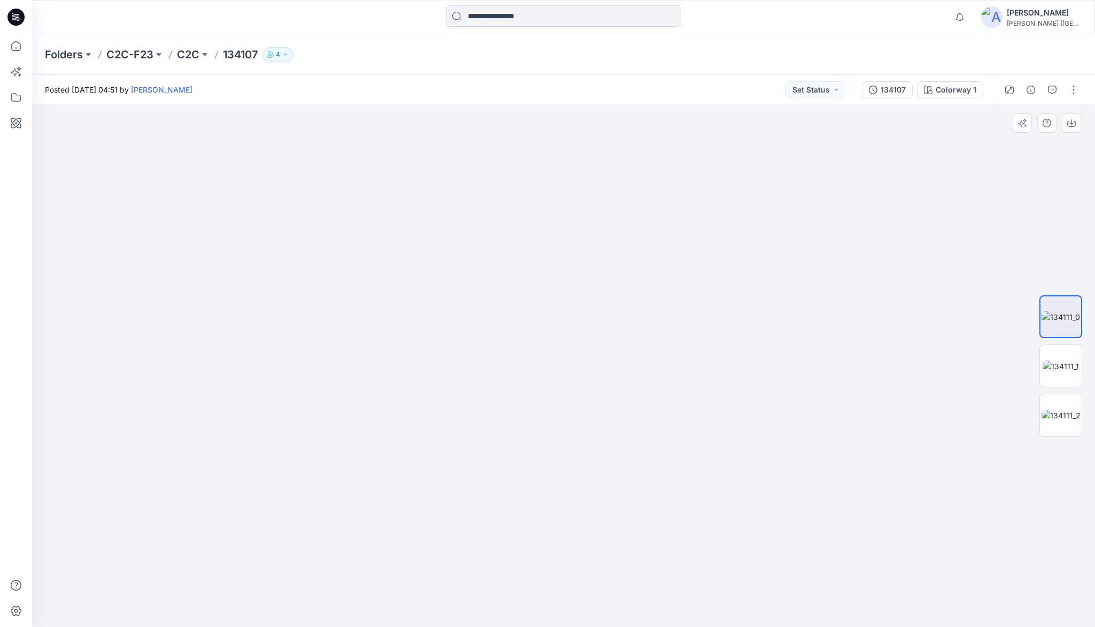
click at [570, 336] on img at bounding box center [570, 102] width 1414 height 1049
drag, startPoint x: 562, startPoint y: 286, endPoint x: 561, endPoint y: 332, distance: 46.0
click at [561, 331] on img at bounding box center [572, 163] width 1414 height 926
click at [19, 44] on icon at bounding box center [16, 46] width 24 height 24
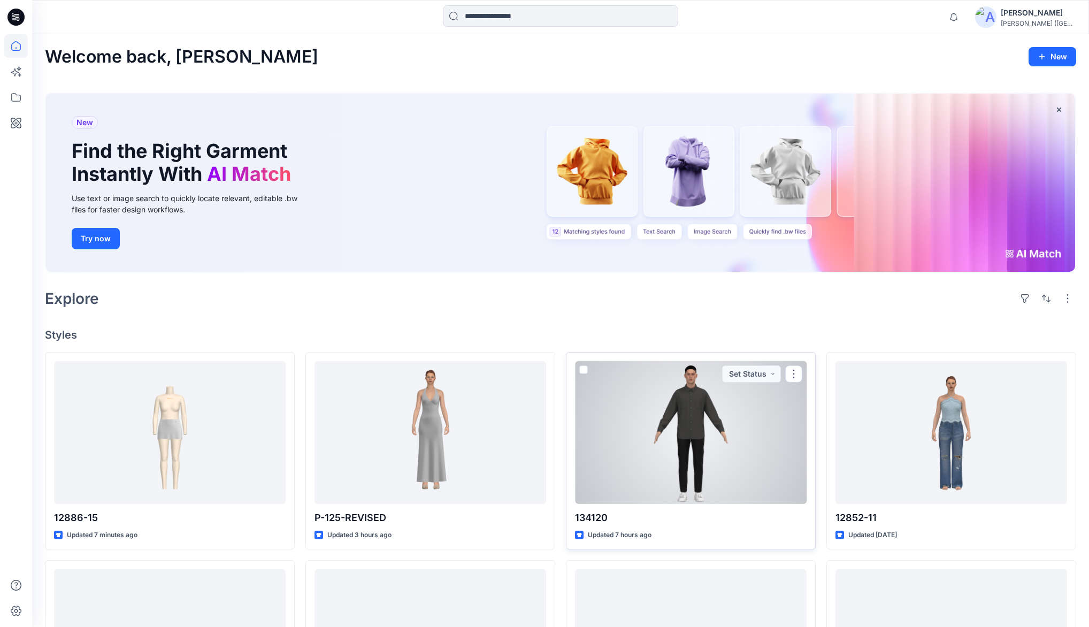
click at [694, 413] on div at bounding box center [691, 432] width 232 height 142
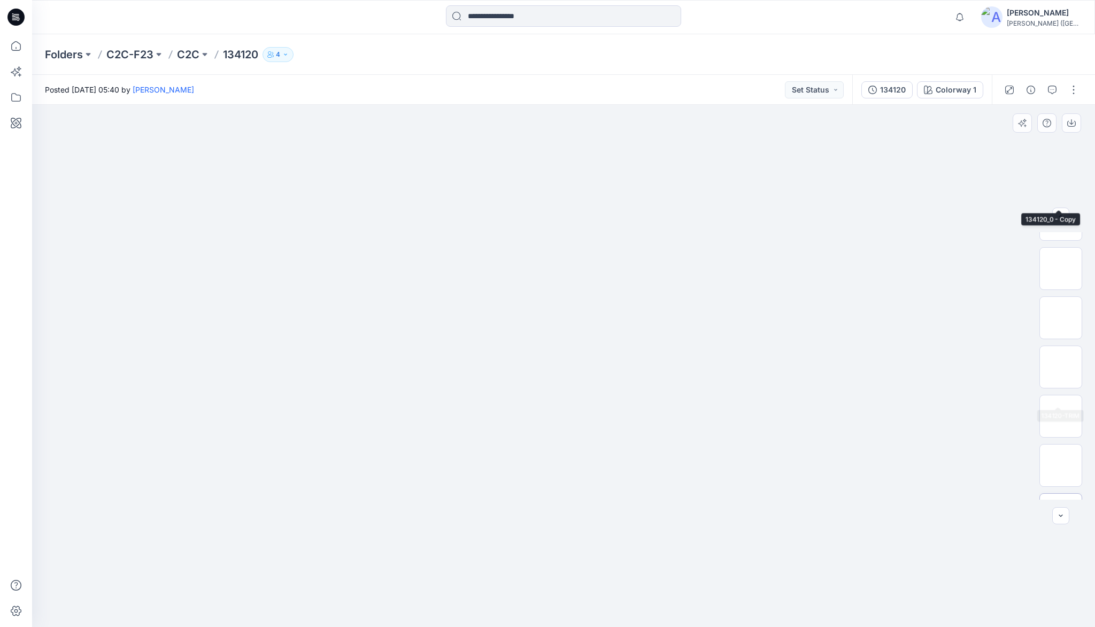
scroll to position [218, 0]
